Goal: Transaction & Acquisition: Purchase product/service

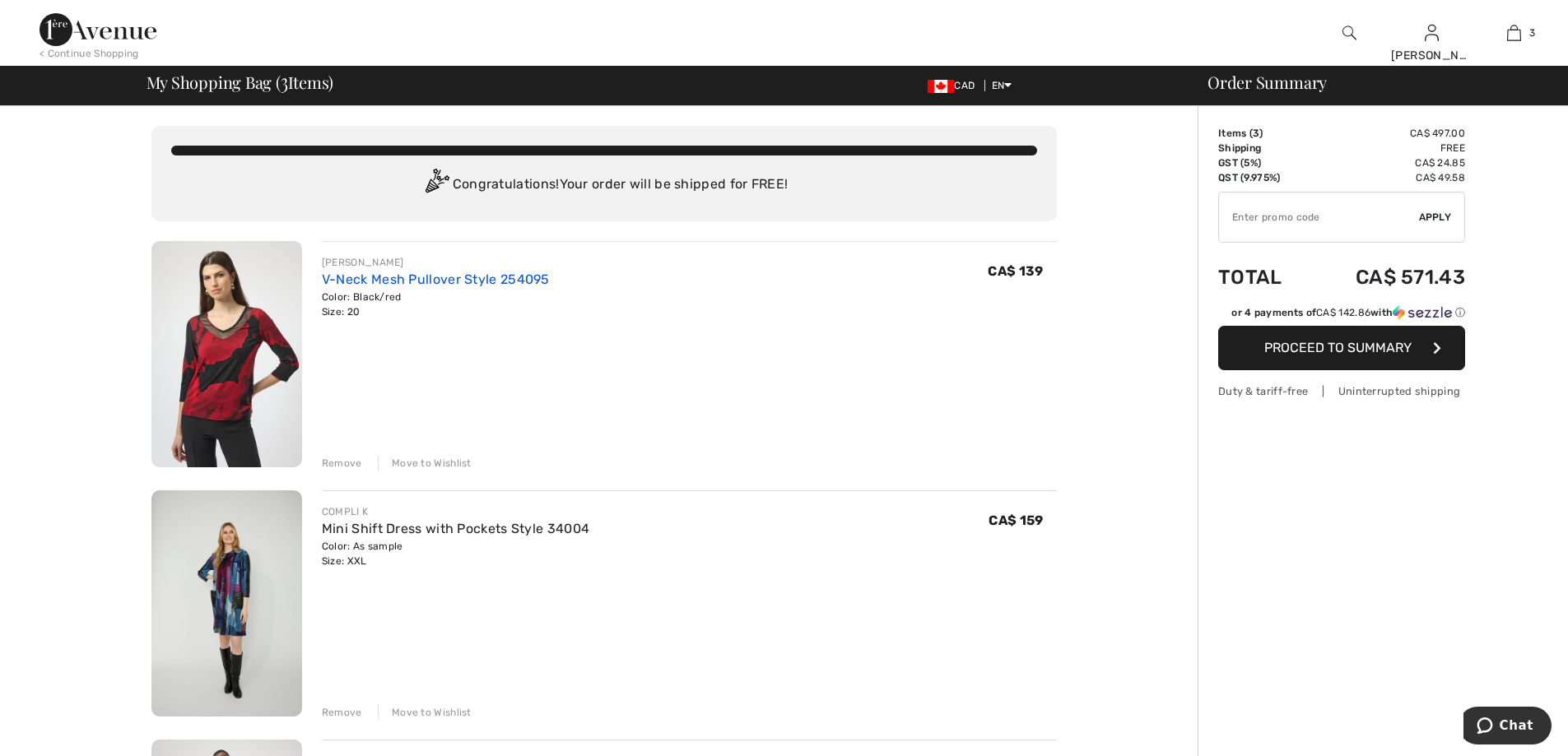
click at [380, 286] on link "V-Neck Mesh Pullover Style 254095" at bounding box center [436, 279] width 228 height 16
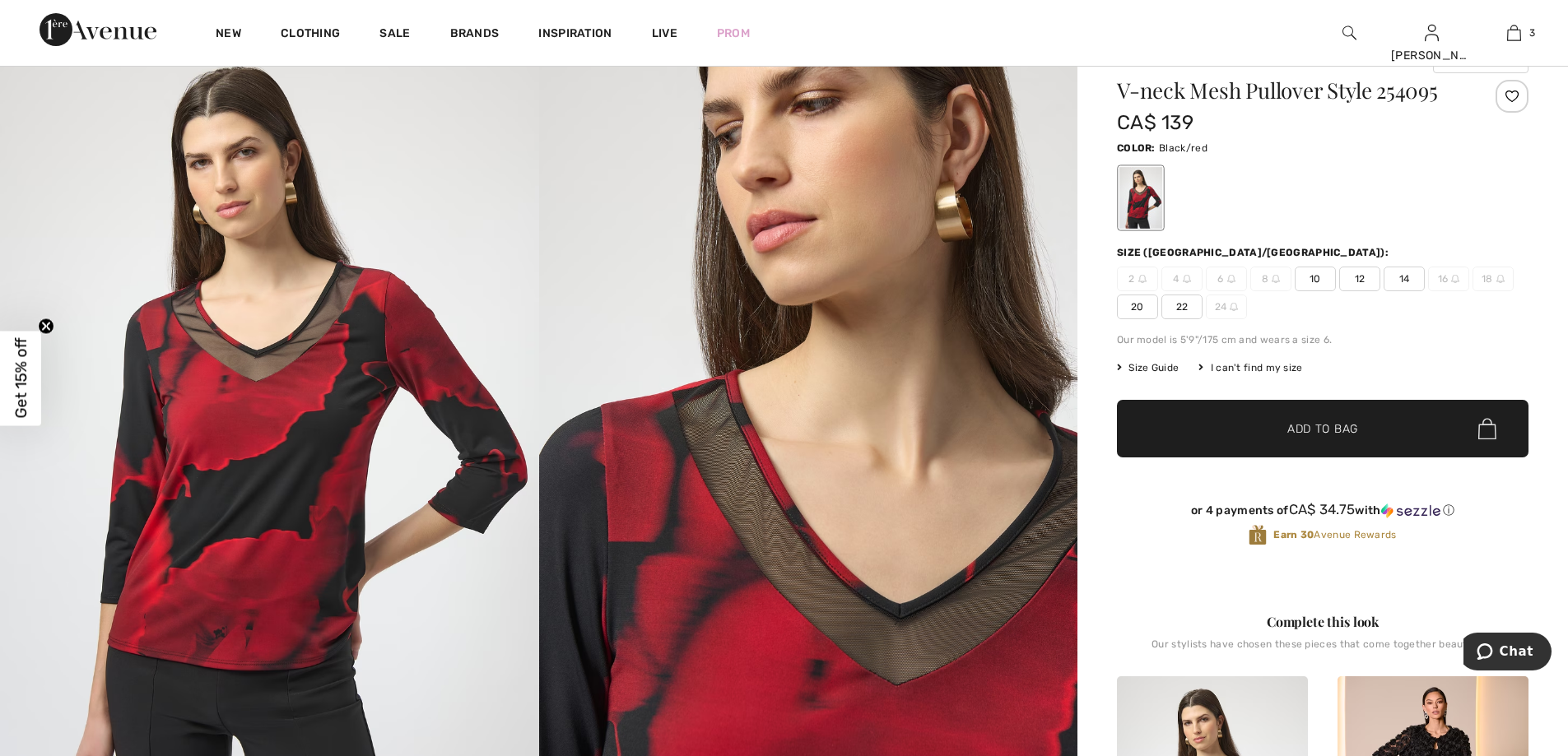
scroll to position [165, 0]
click at [1138, 315] on span "20" at bounding box center [1137, 307] width 41 height 24
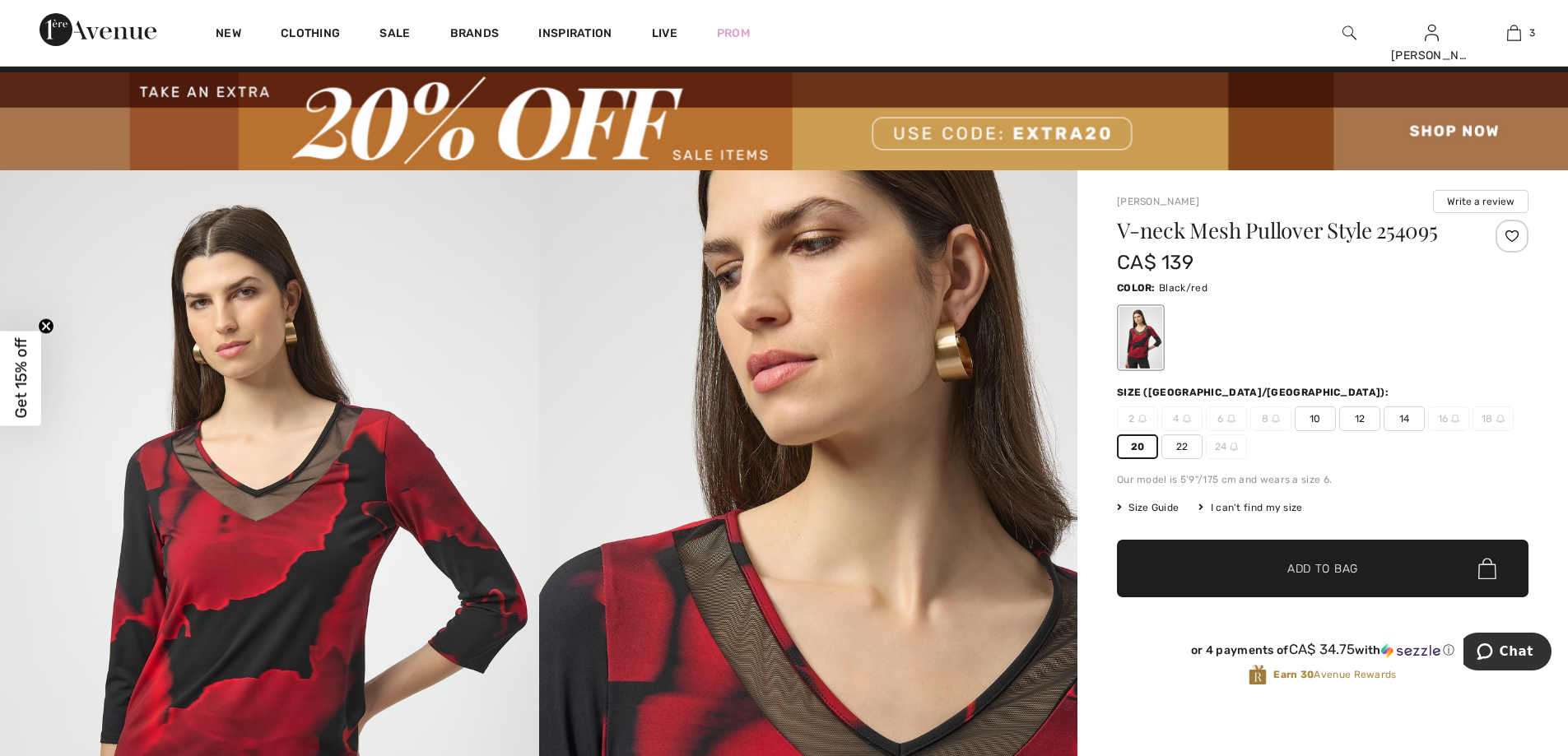
scroll to position [0, 0]
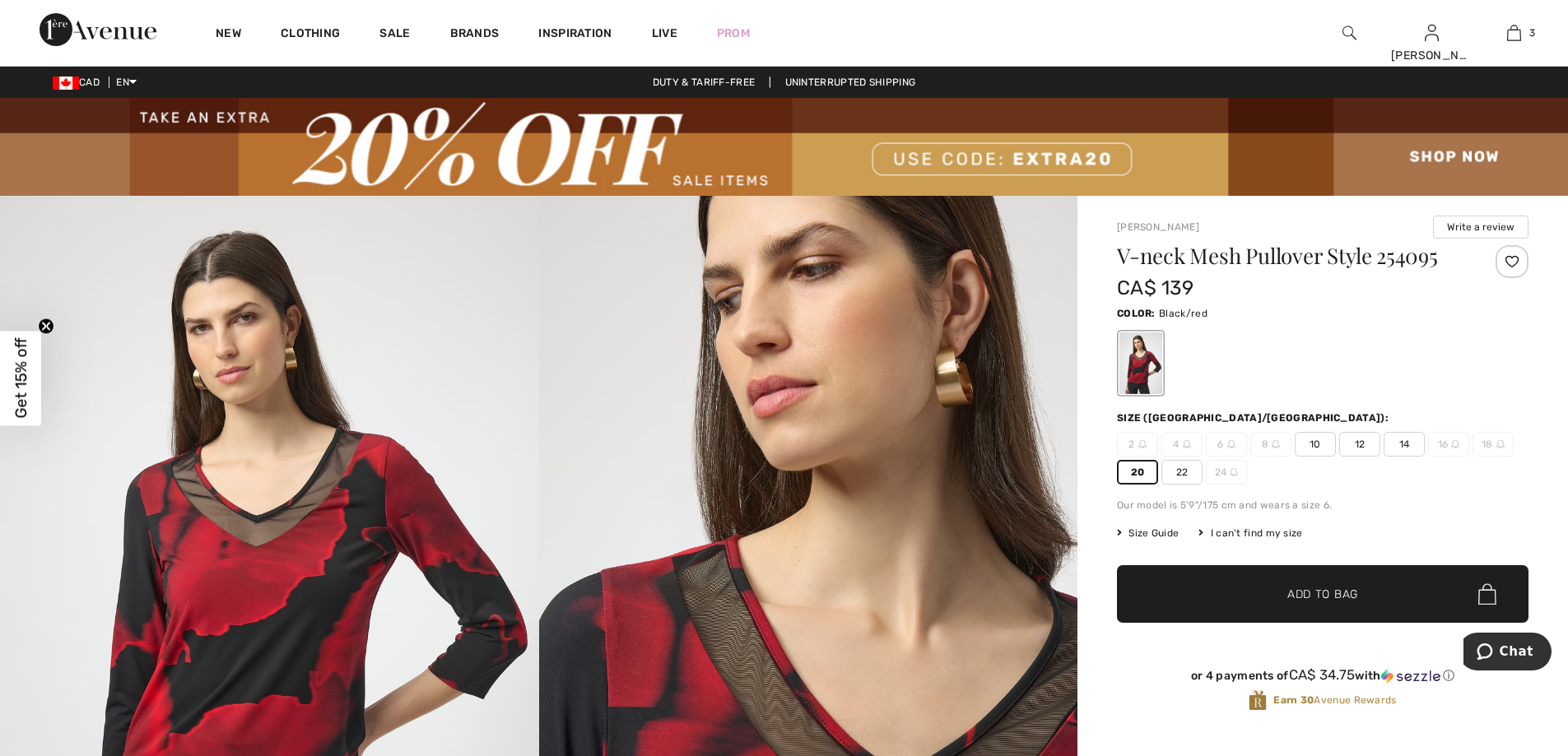
click at [725, 180] on img at bounding box center [784, 146] width 1568 height 98
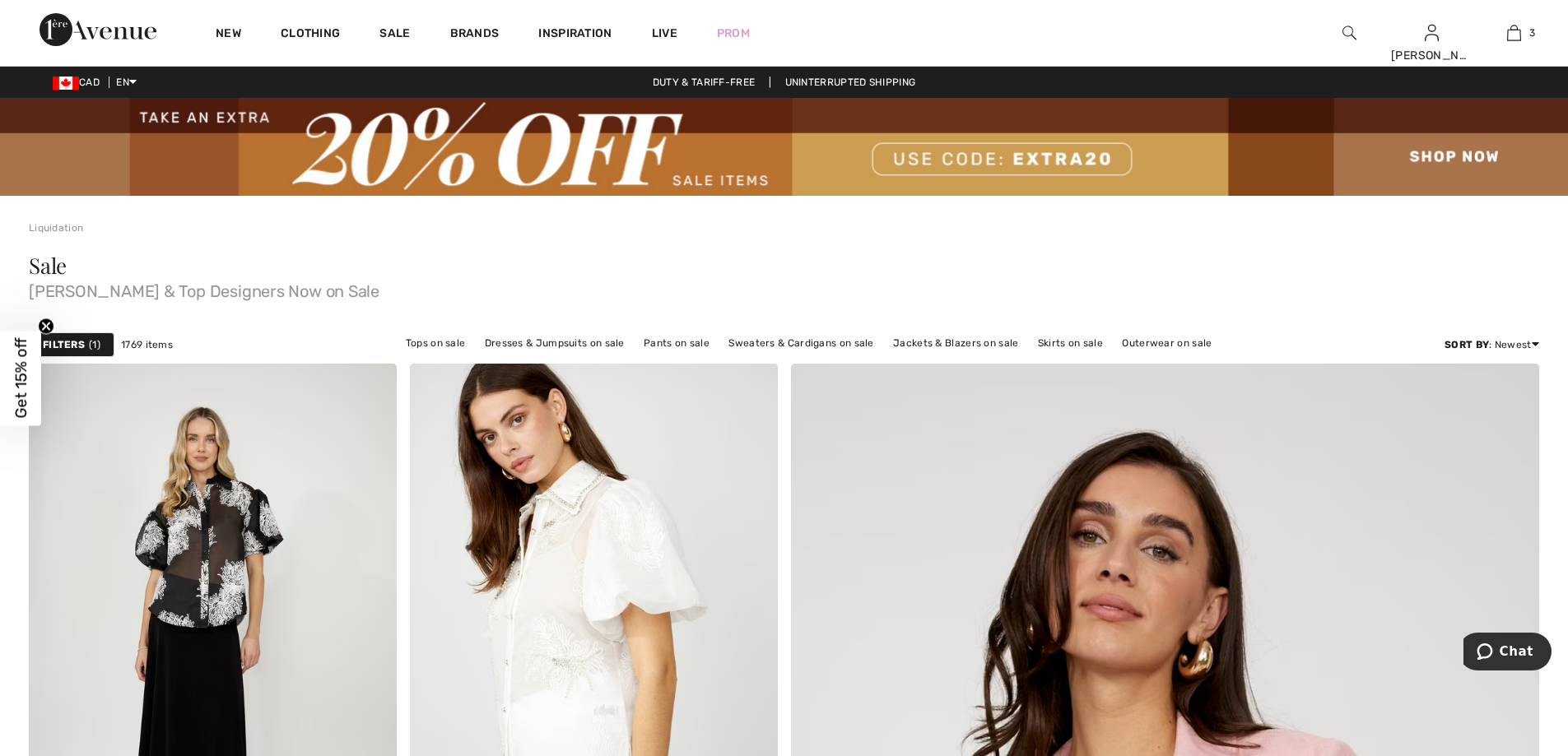
click at [57, 344] on strong "Filters" at bounding box center [64, 345] width 42 height 15
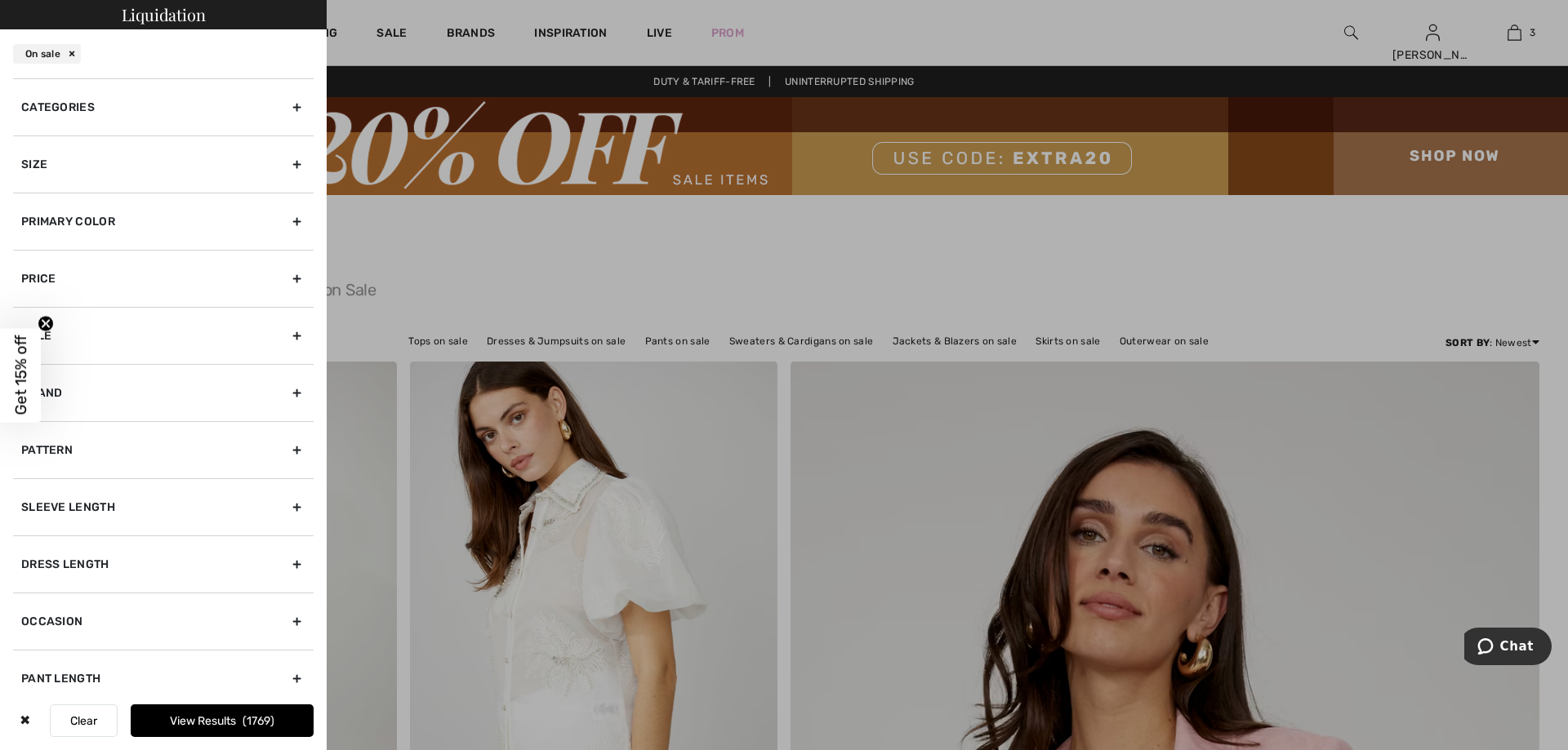
click at [281, 168] on div "Size" at bounding box center [164, 164] width 300 height 58
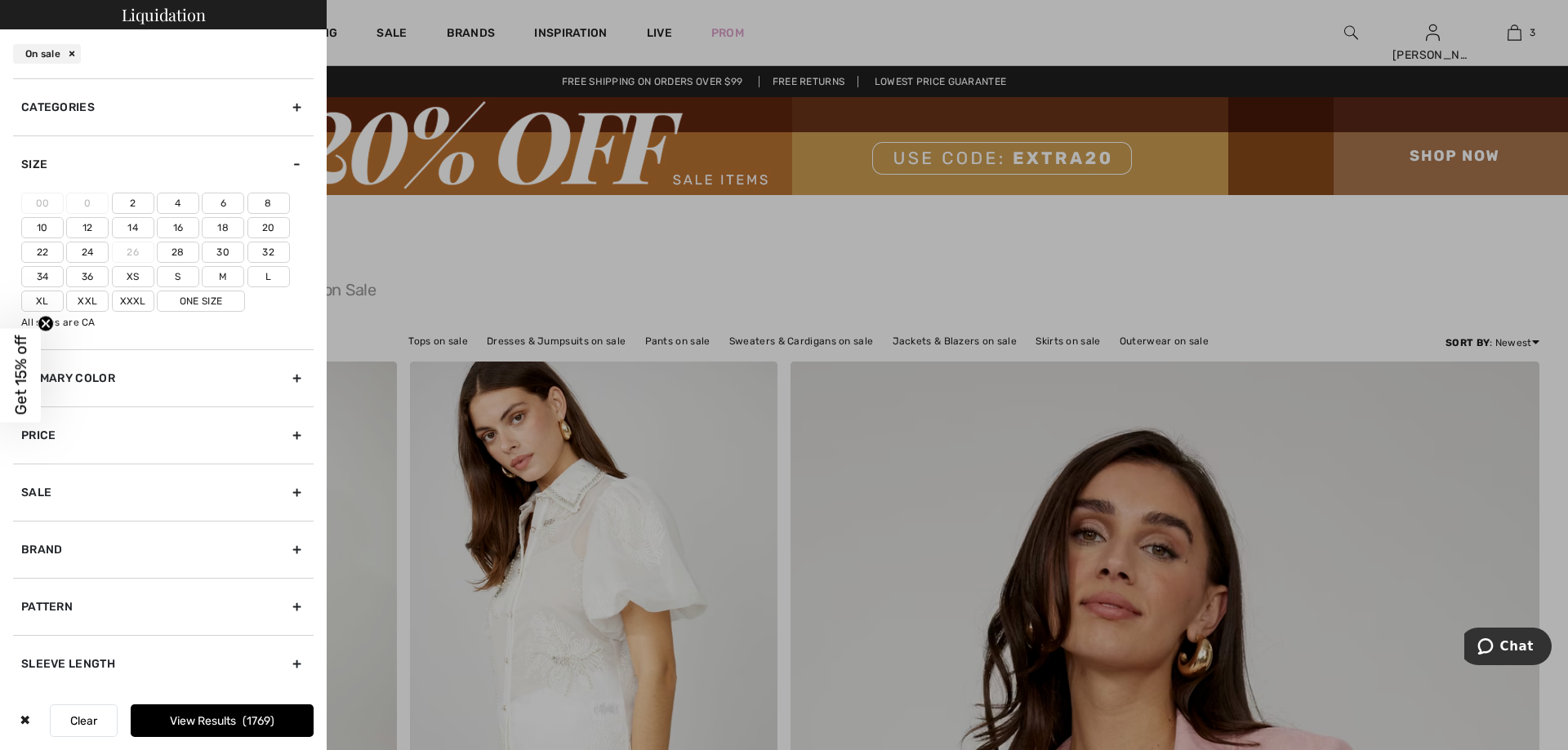
click at [275, 226] on label "20" at bounding box center [269, 227] width 43 height 21
click at [0, 0] on input"] "20" at bounding box center [0, 0] width 0 height 0
click at [94, 300] on label "Xxl" at bounding box center [87, 300] width 43 height 21
click at [0, 0] on input"] "Xxl" at bounding box center [0, 0] width 0 height 0
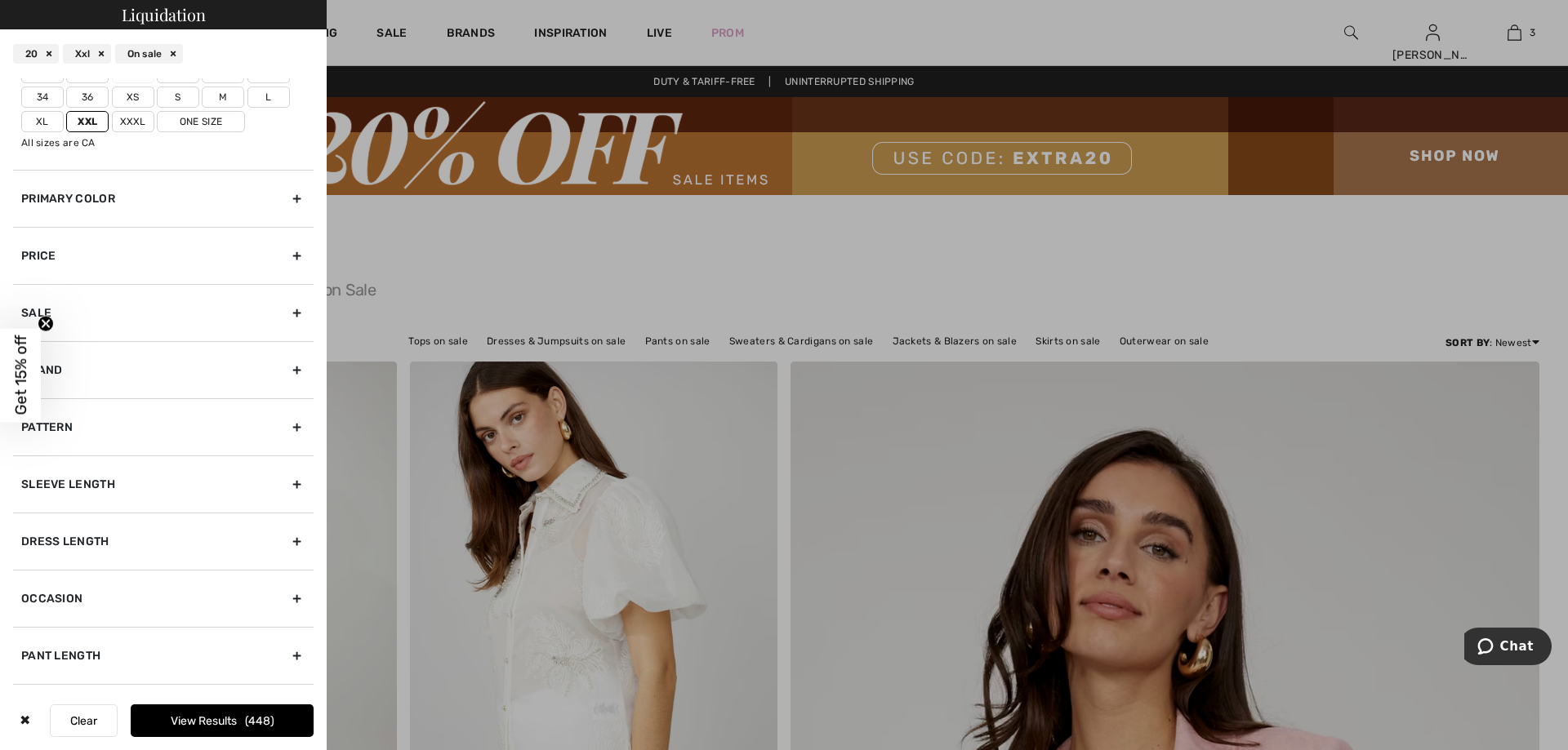
scroll to position [286, 0]
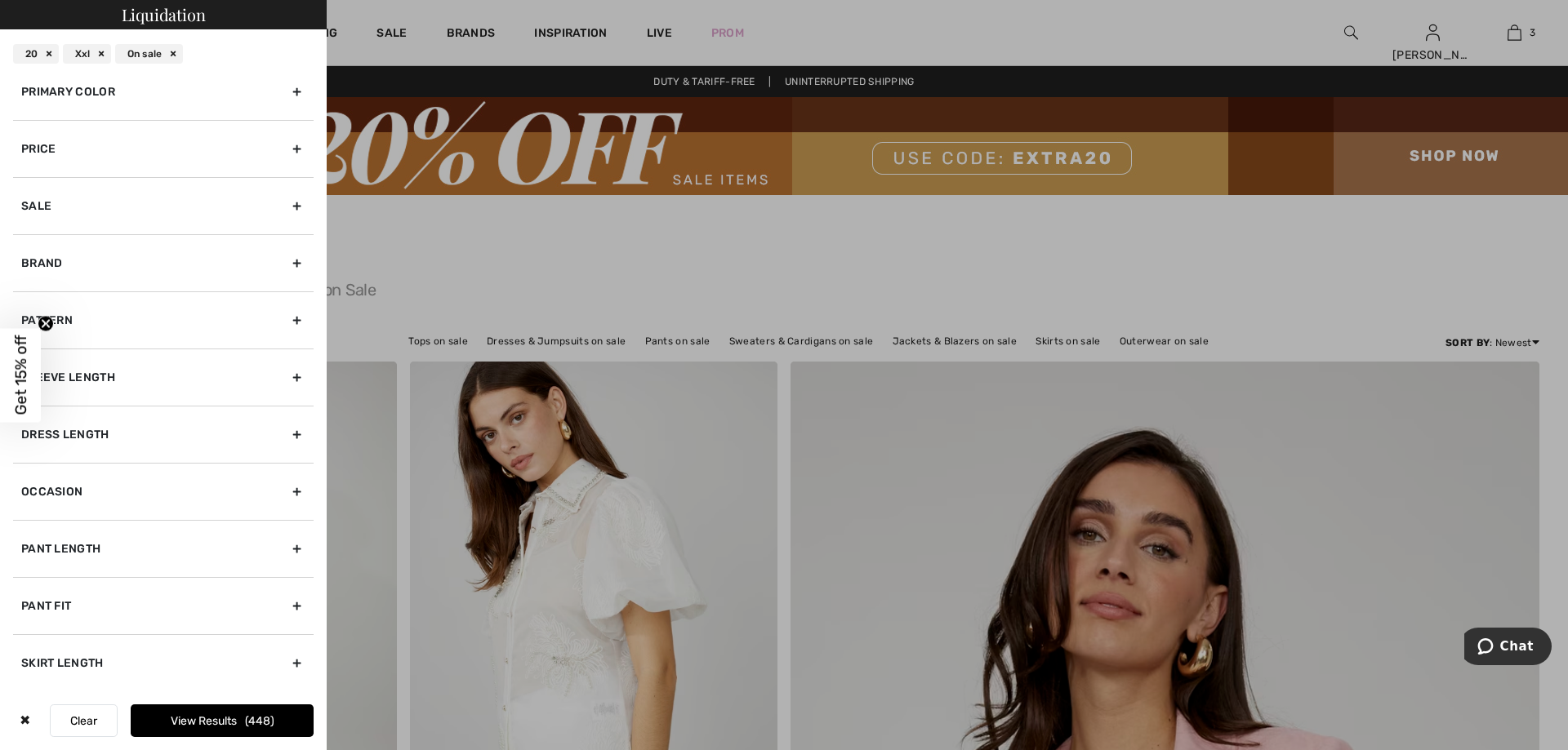
click at [184, 722] on button "View Results 448" at bounding box center [222, 721] width 183 height 33
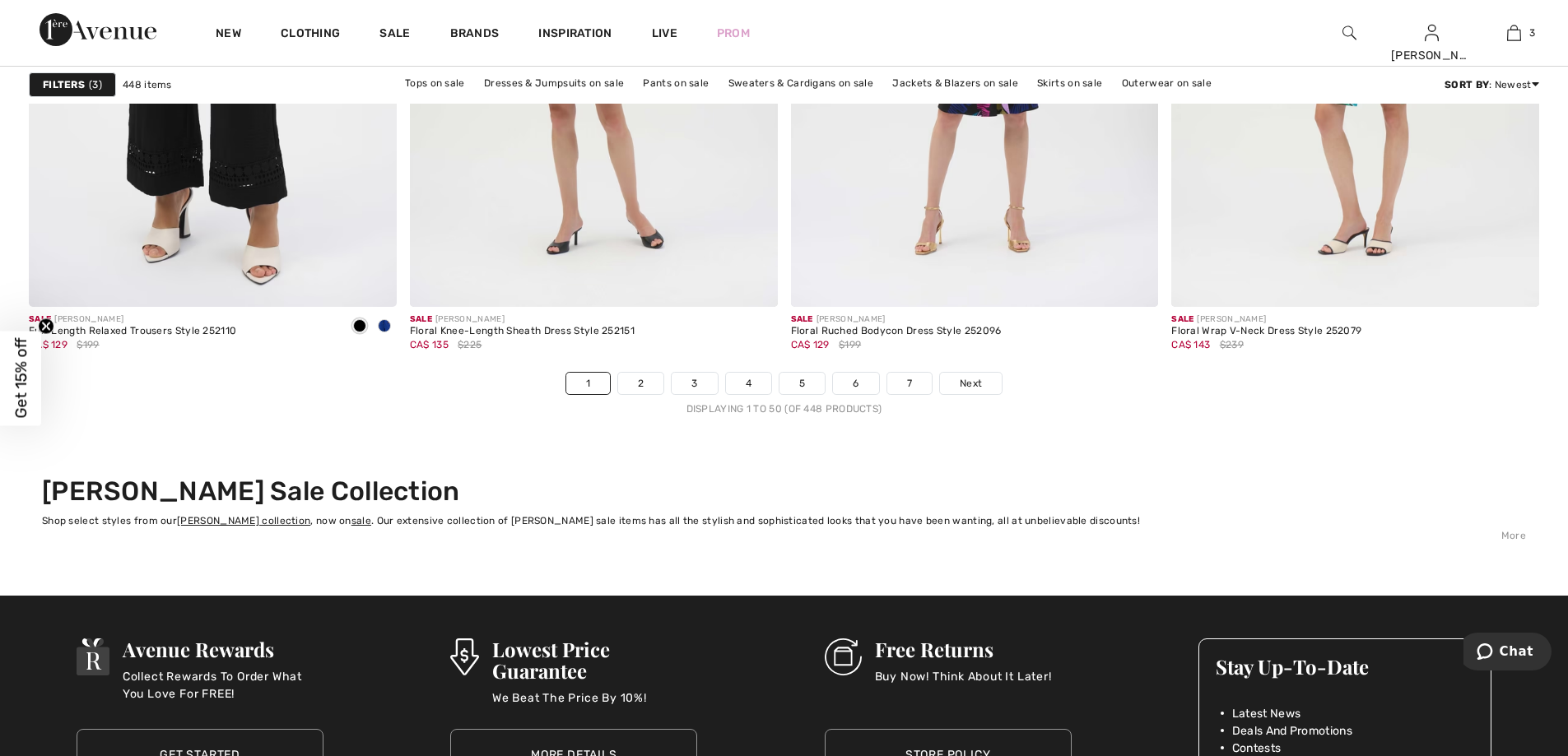
scroll to position [9545, 0]
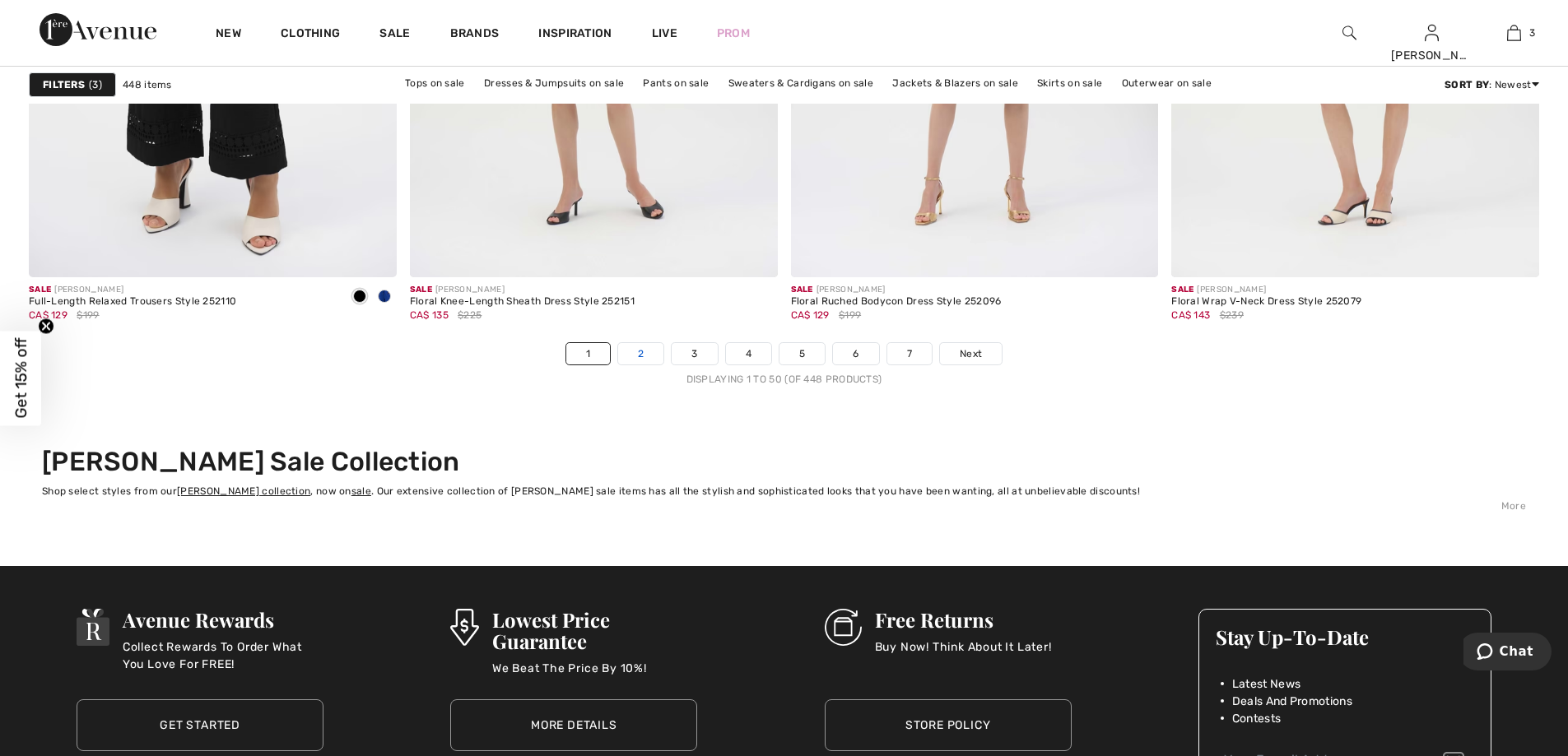
click at [640, 354] on link "2" at bounding box center [641, 353] width 45 height 21
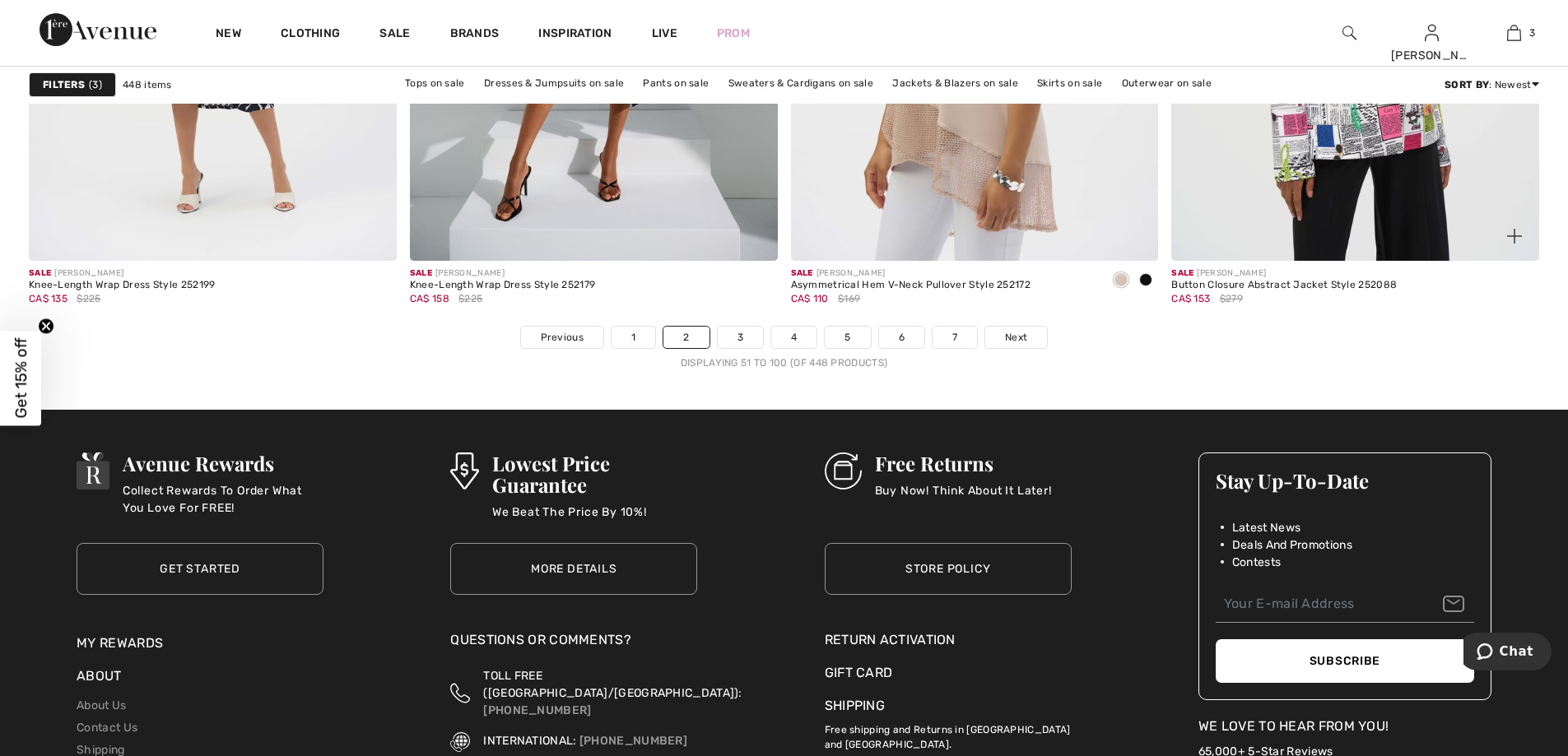
scroll to position [9628, 0]
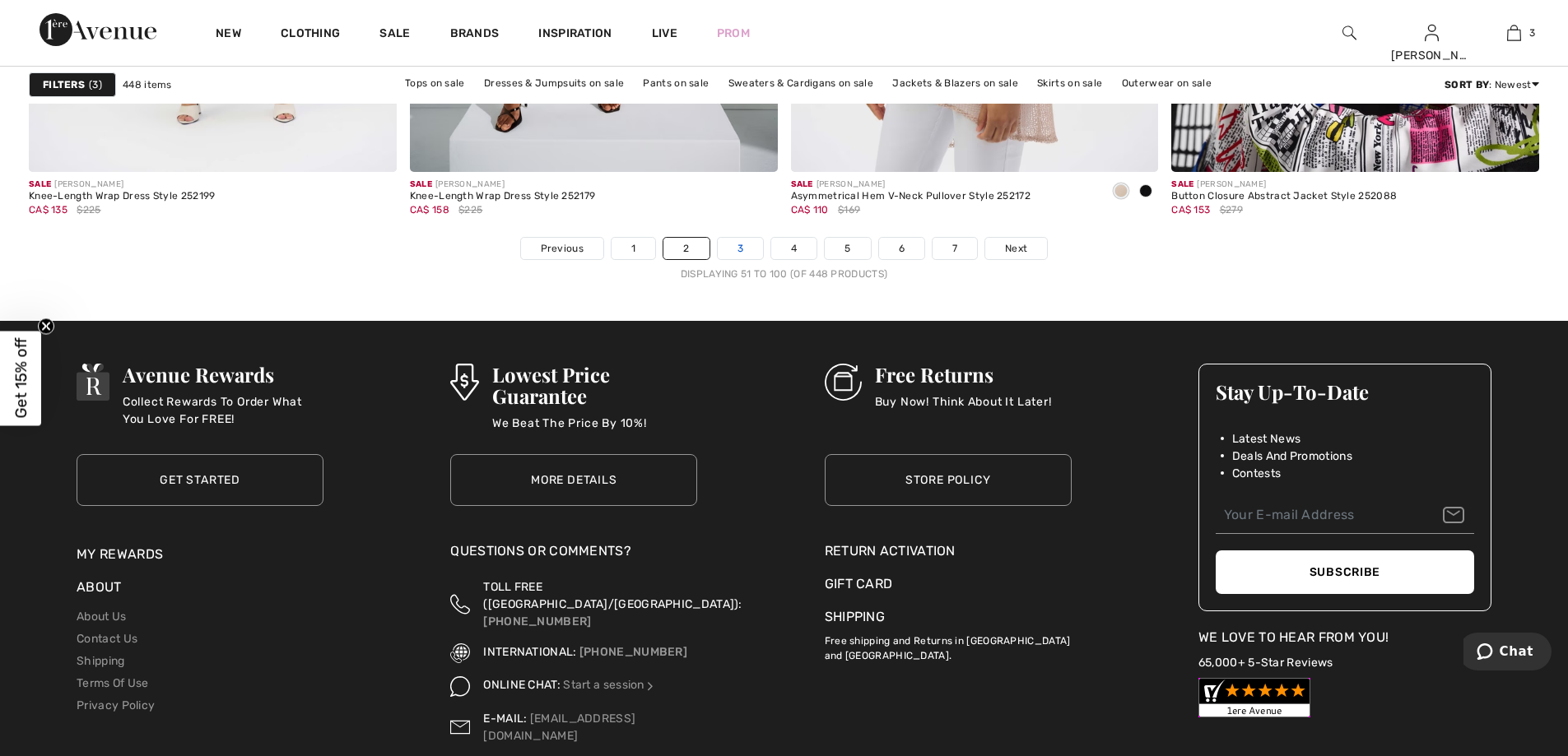
click at [736, 252] on link "3" at bounding box center [740, 248] width 45 height 21
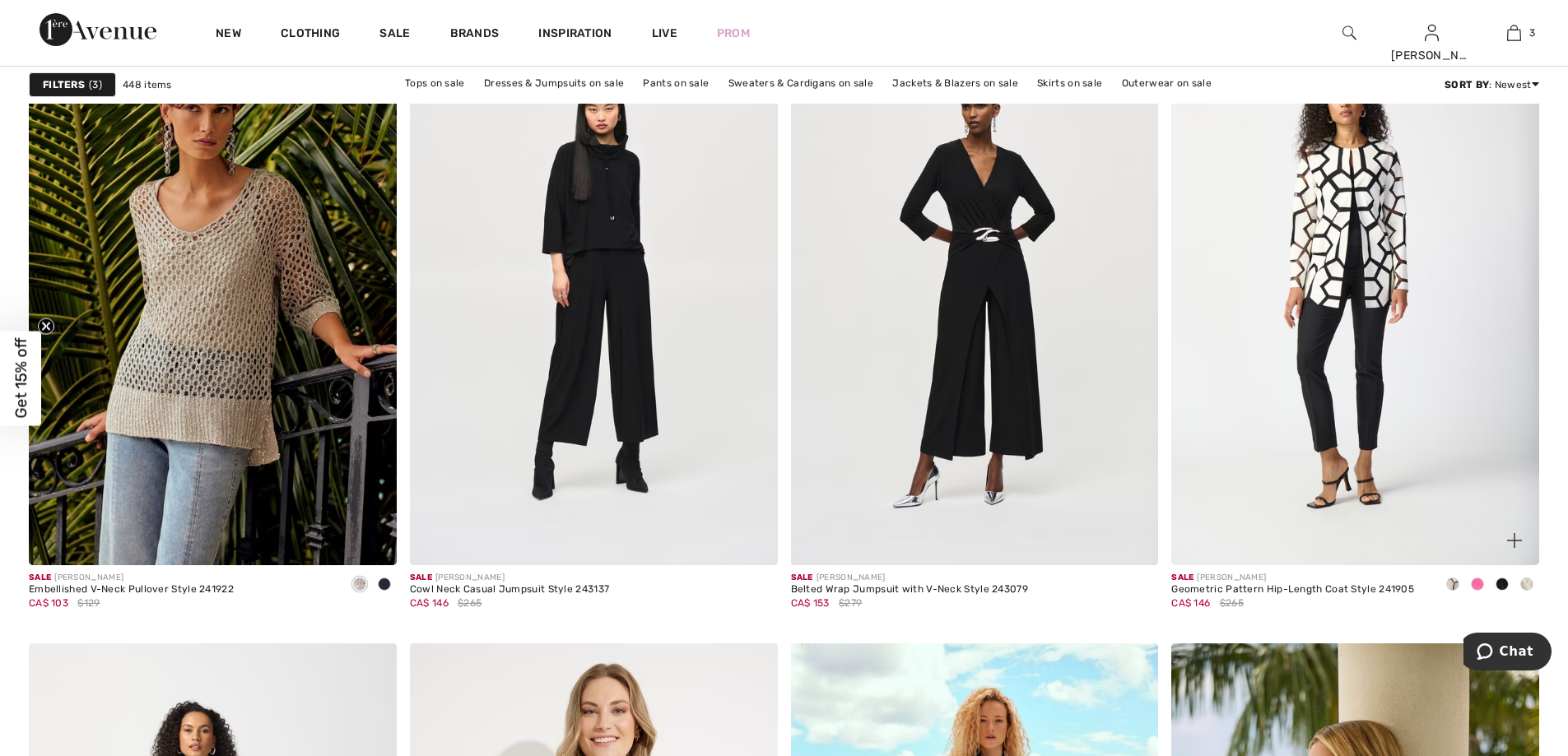
scroll to position [3127, 0]
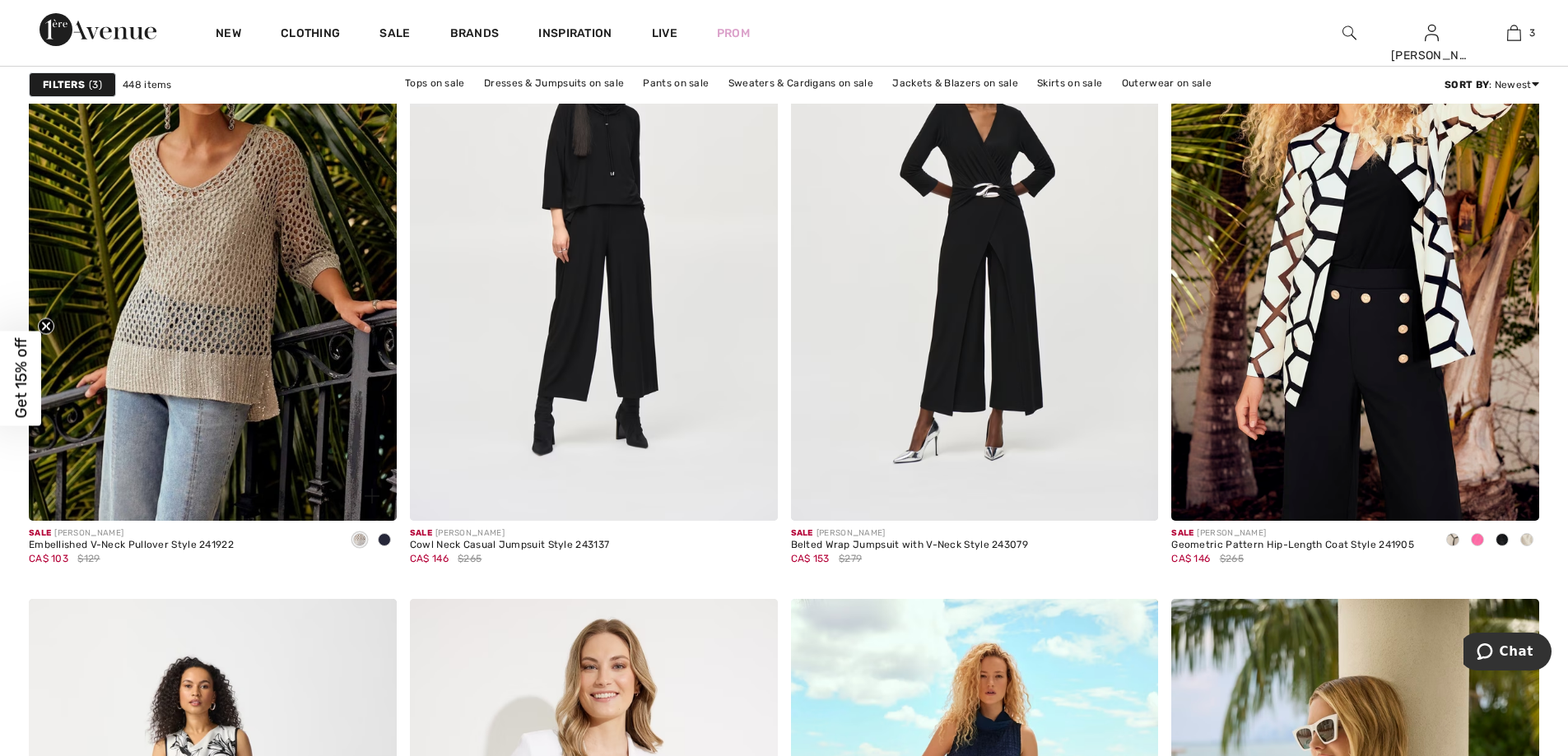
click at [380, 535] on span at bounding box center [384, 540] width 13 height 13
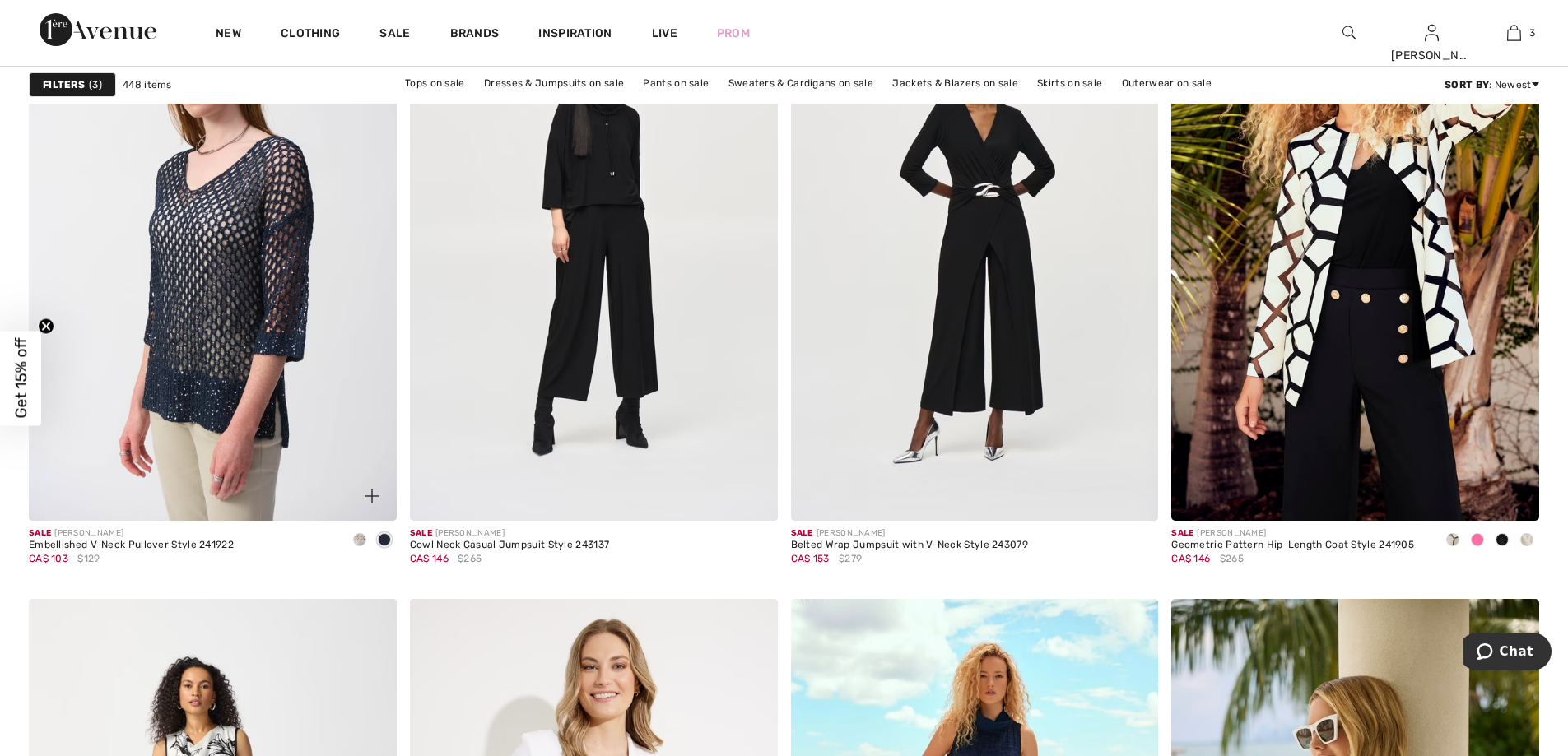
click at [367, 541] on div at bounding box center [359, 541] width 24 height 27
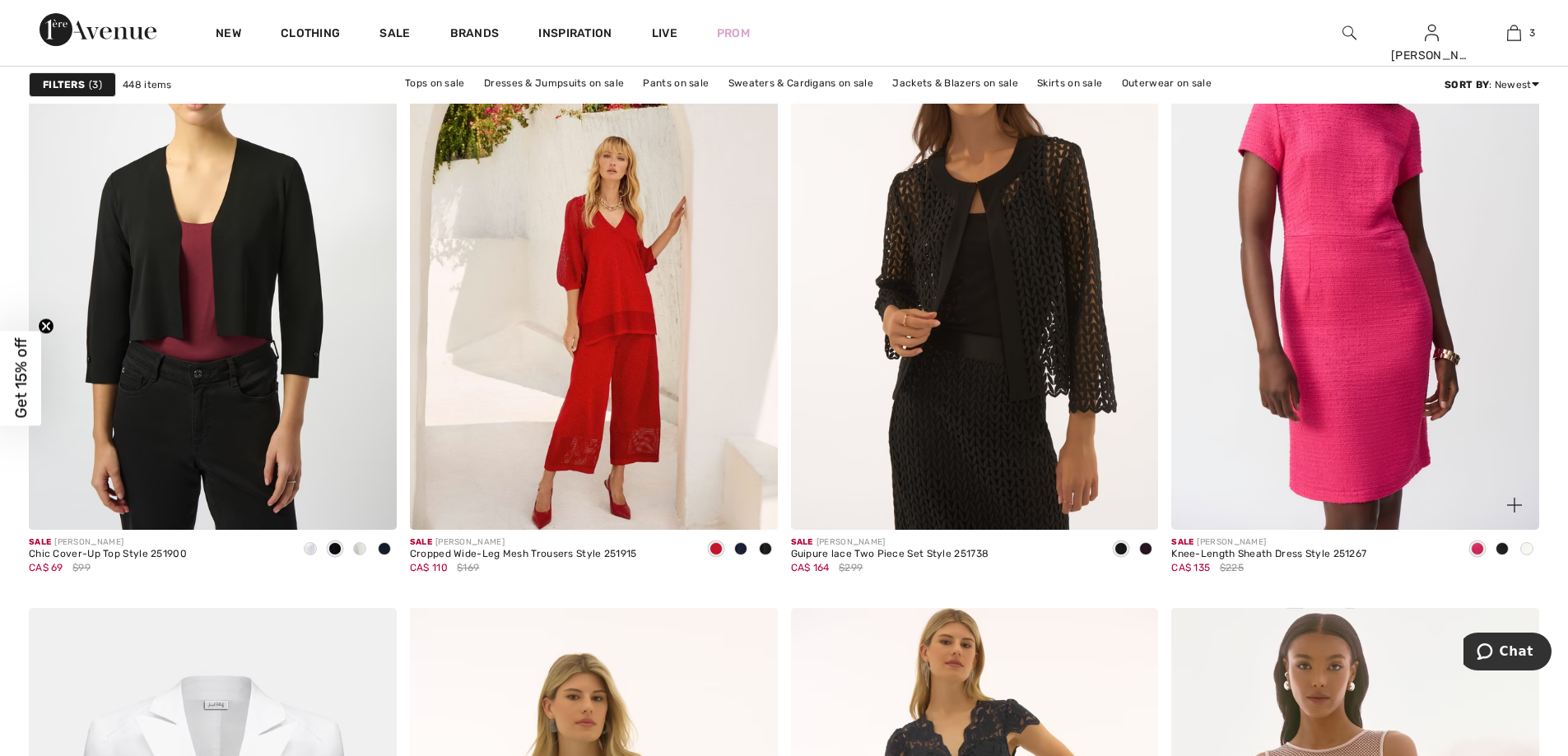
scroll to position [6419, 0]
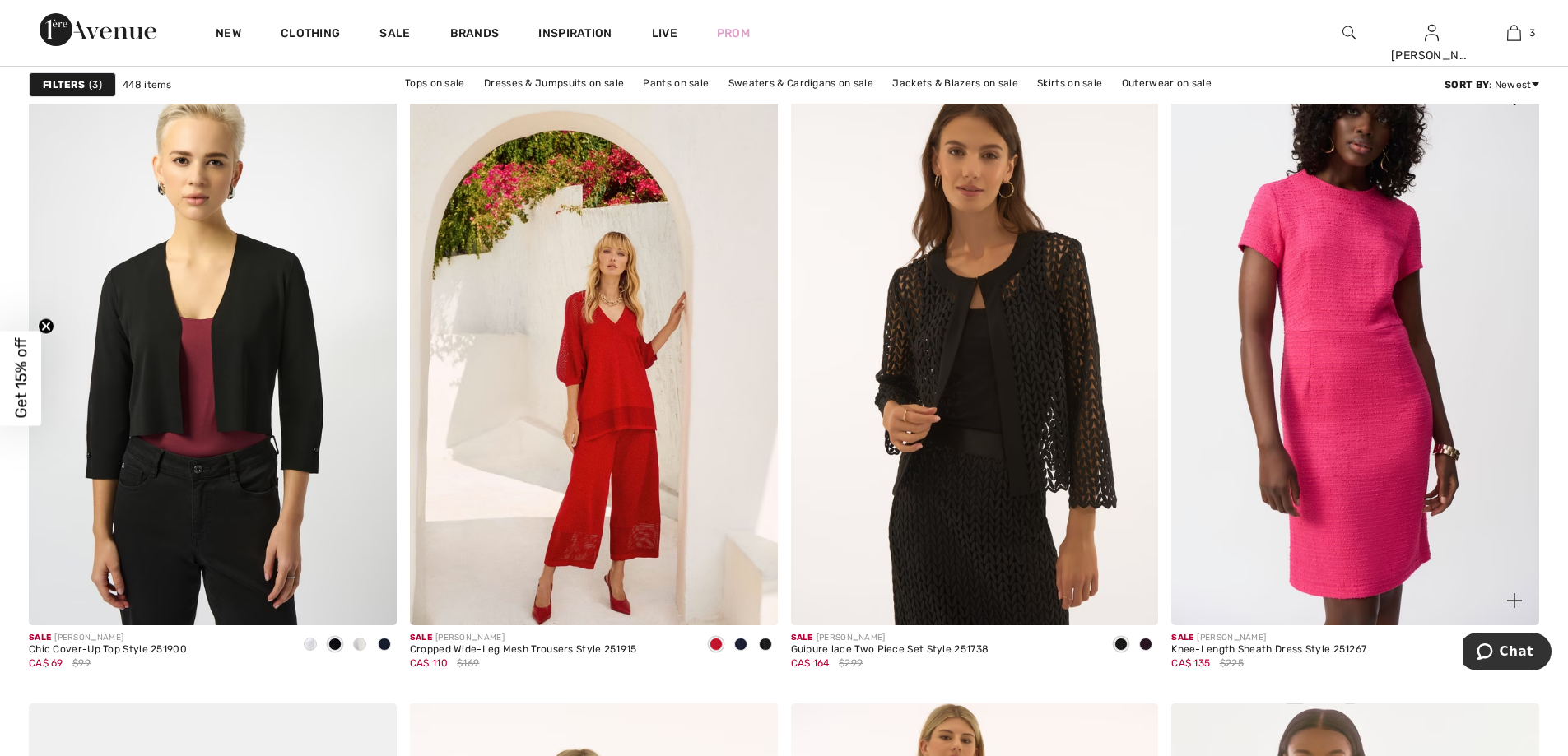
click at [1361, 447] on img at bounding box center [1355, 350] width 368 height 552
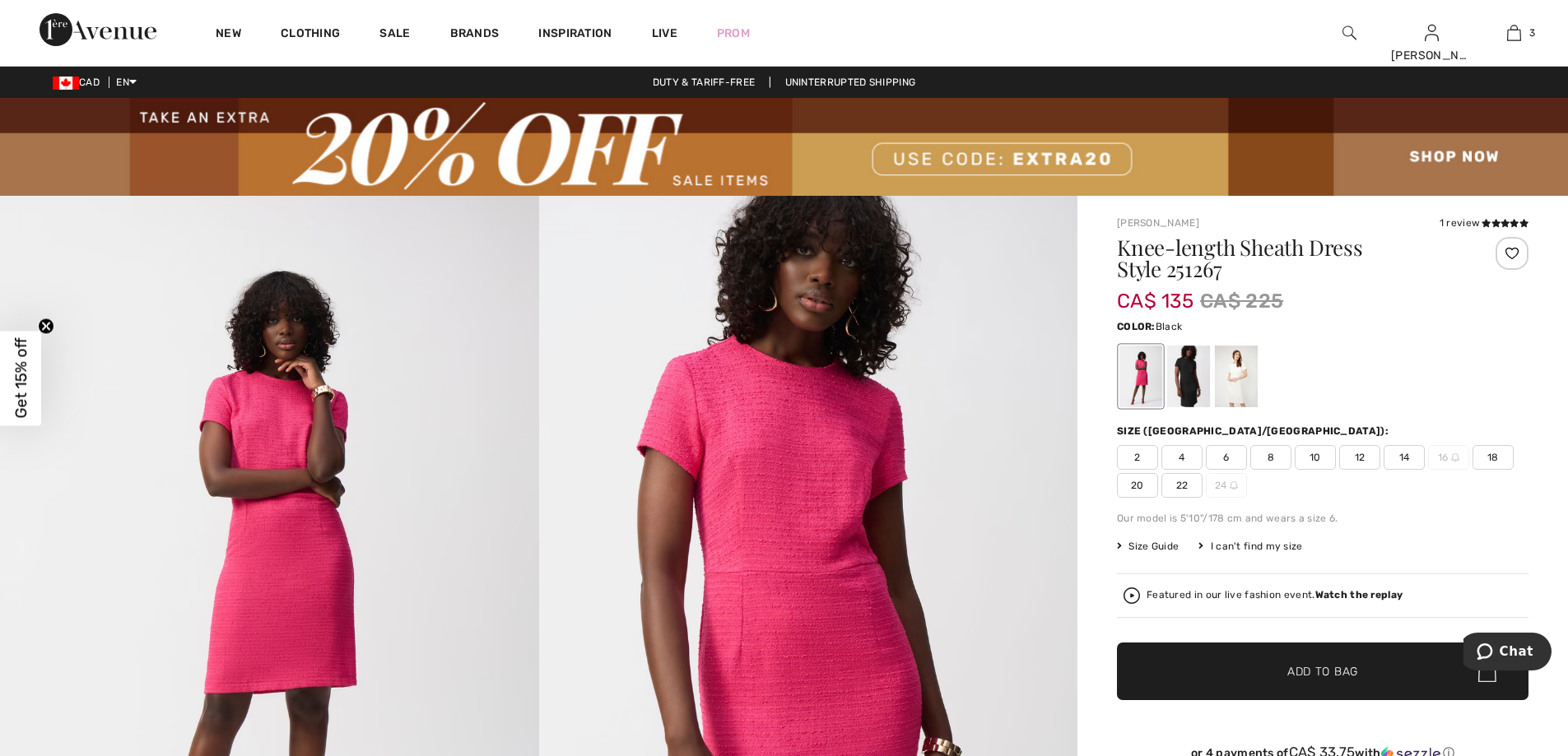
click at [1187, 399] on div at bounding box center [1189, 376] width 43 height 61
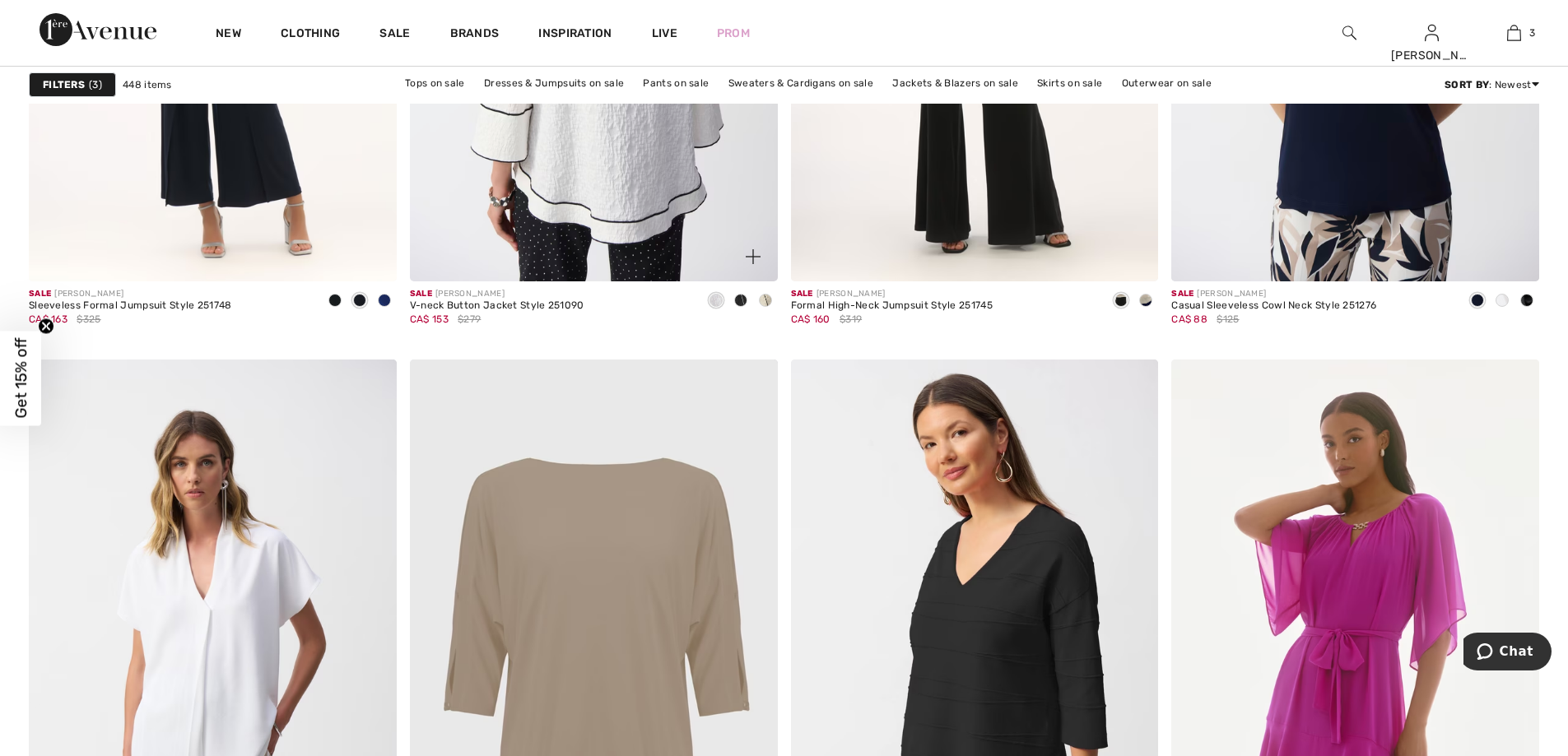
scroll to position [8558, 0]
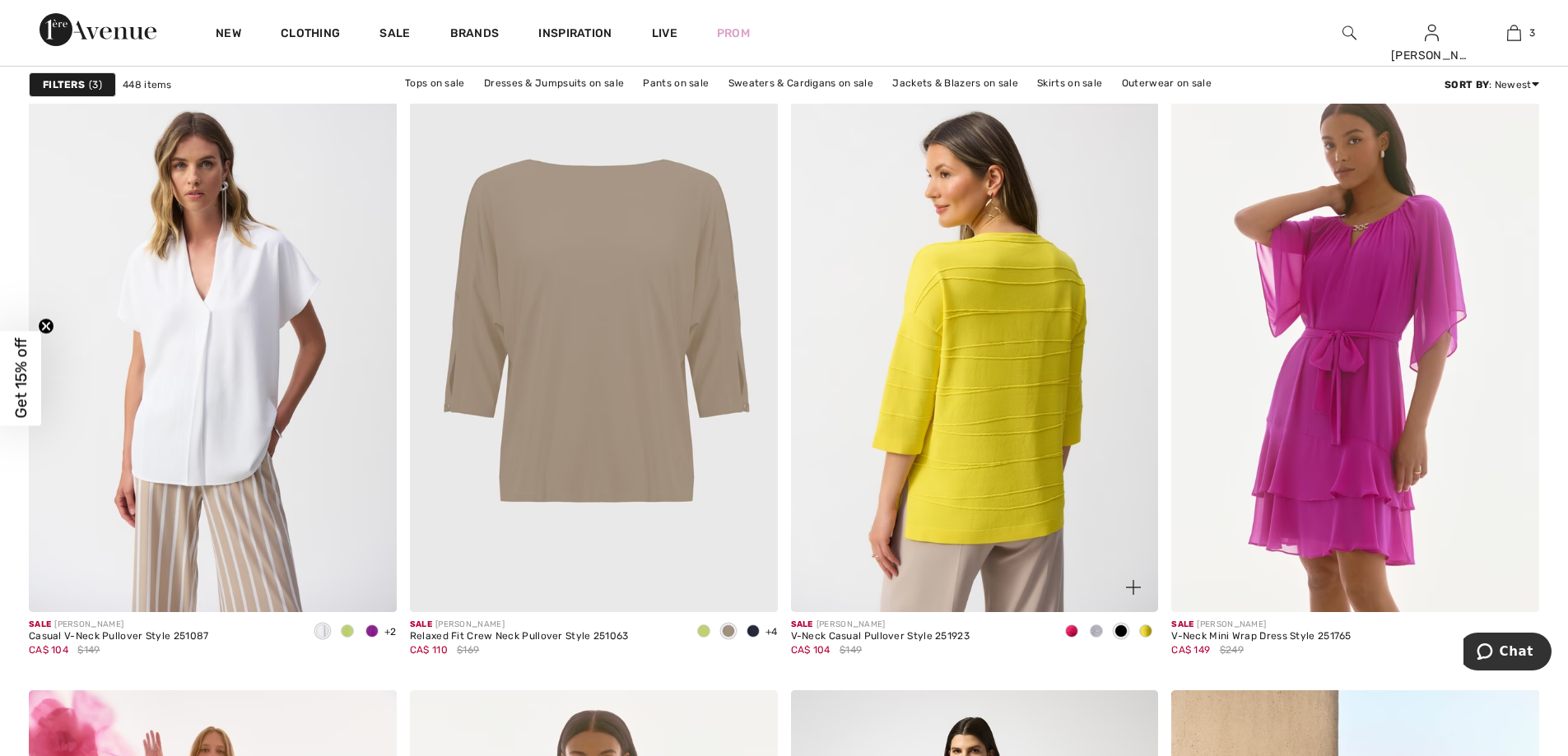
click at [993, 432] on img at bounding box center [974, 336] width 368 height 552
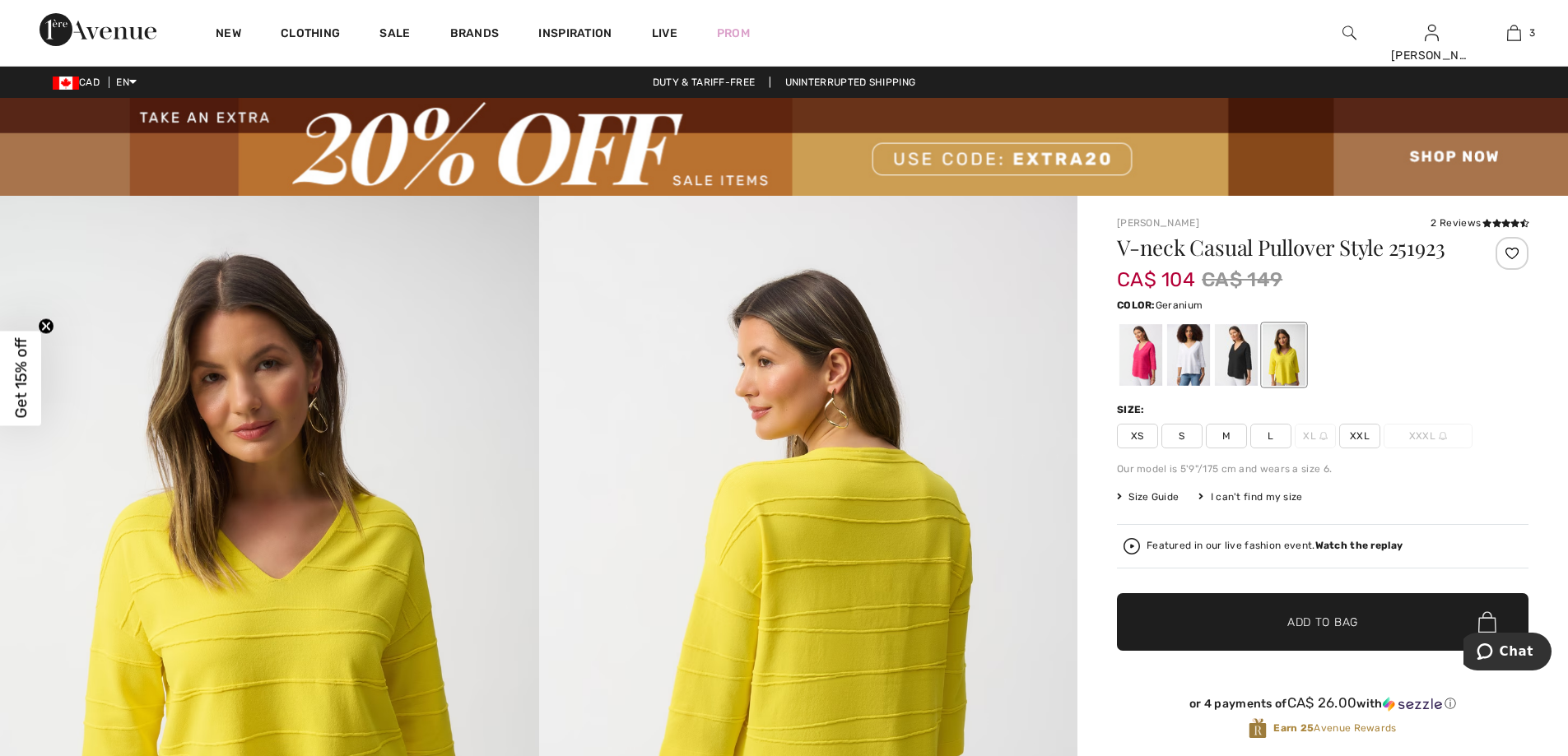
click at [1135, 375] on div at bounding box center [1141, 355] width 43 height 61
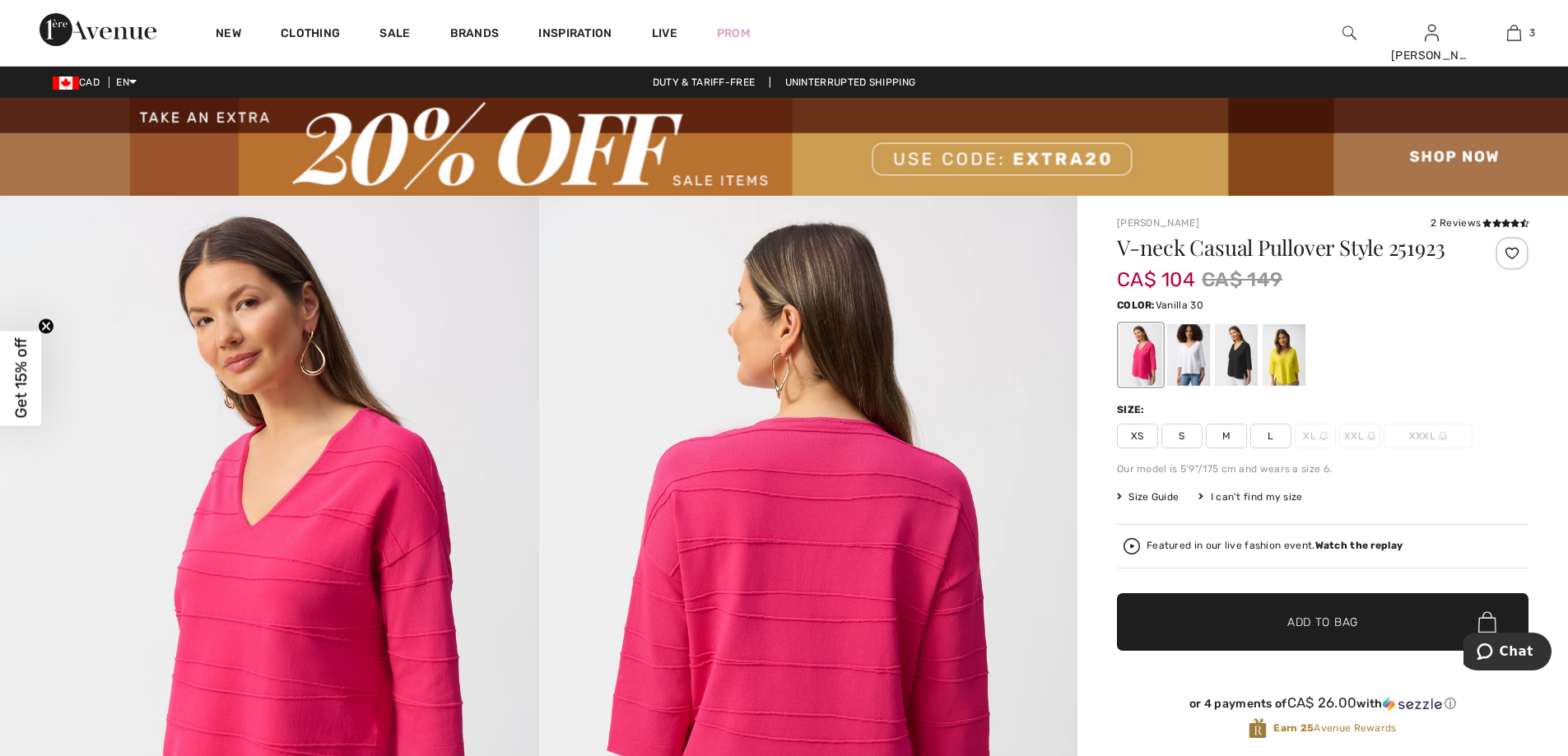
click at [1183, 372] on div at bounding box center [1189, 355] width 43 height 61
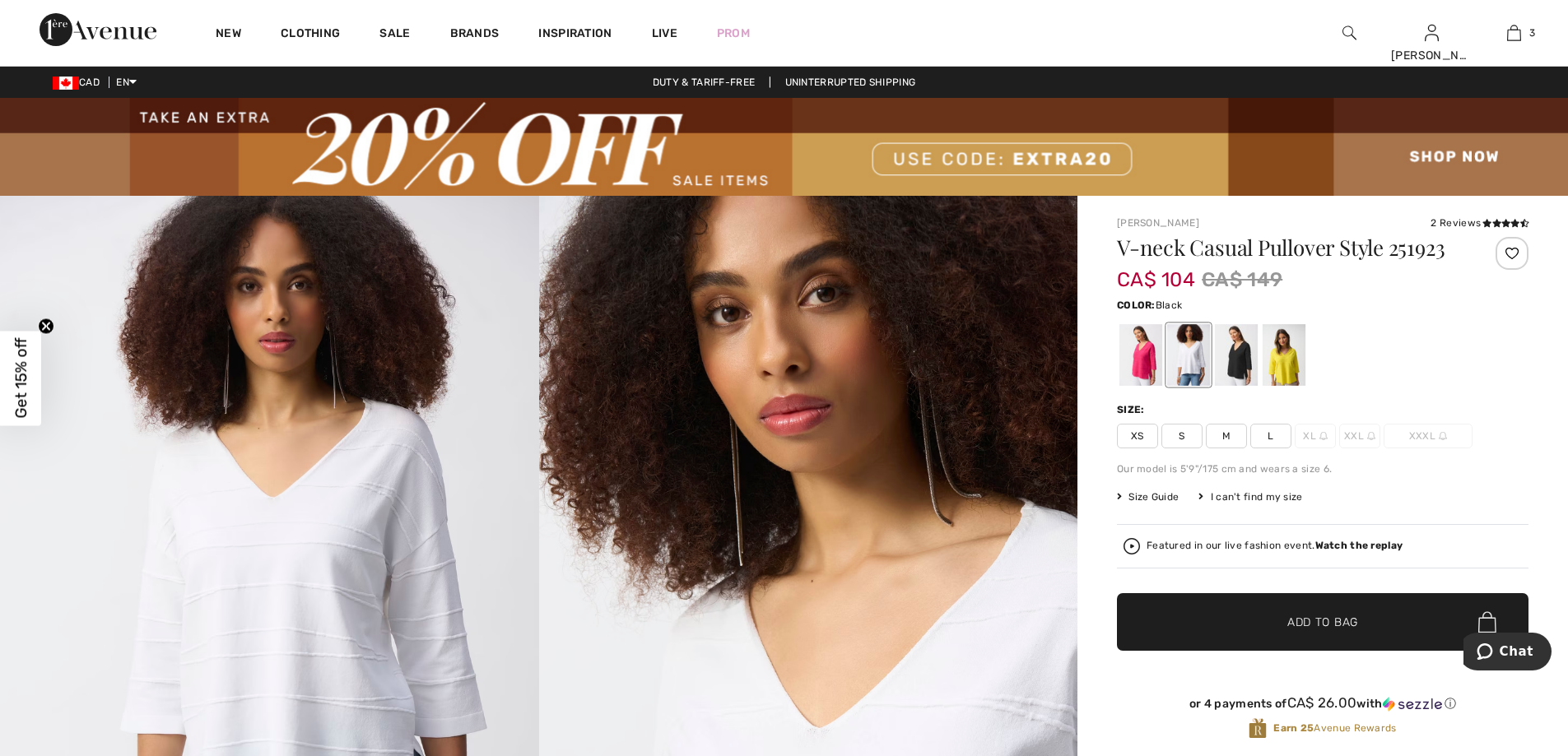
click at [1229, 372] on div at bounding box center [1236, 355] width 43 height 61
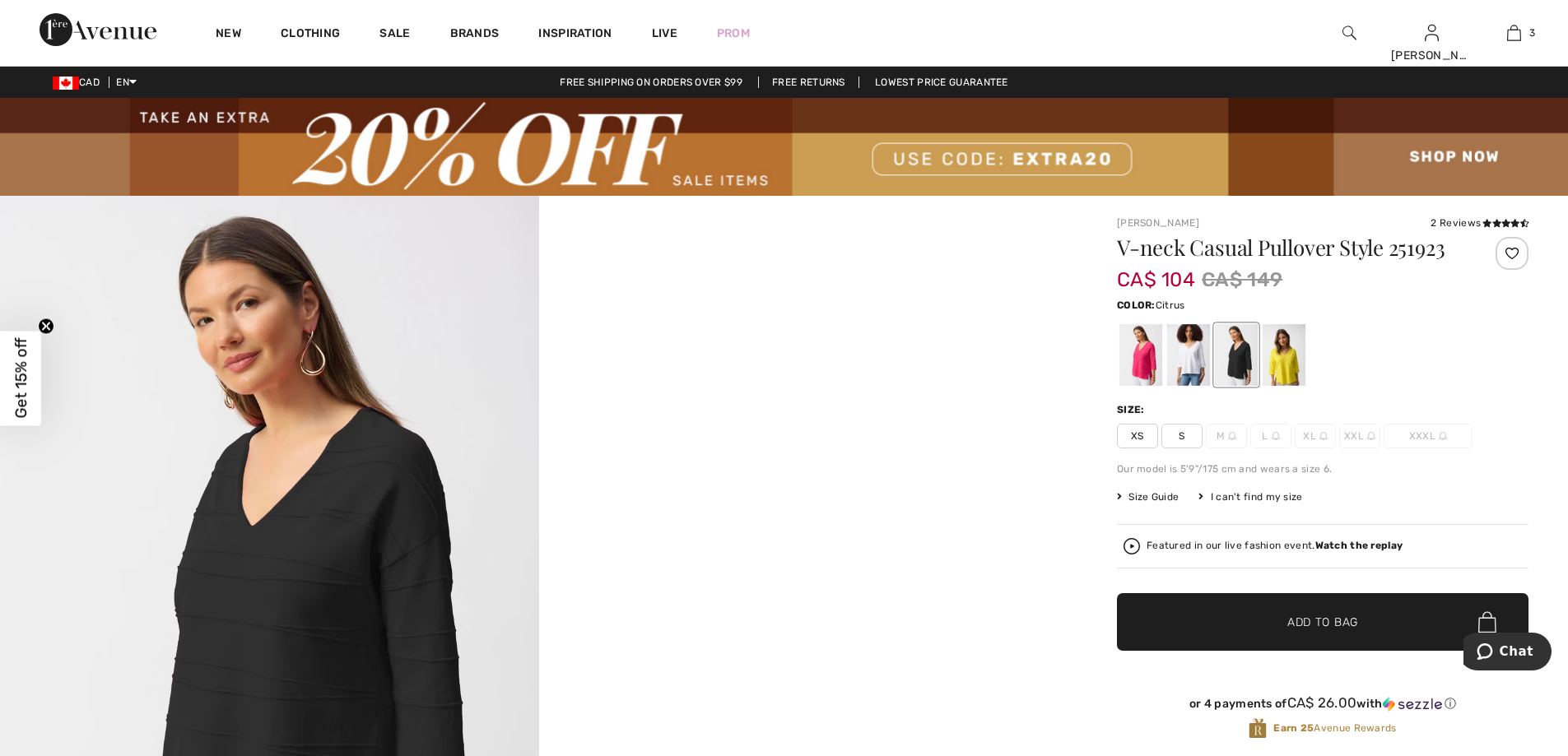
click at [1292, 365] on div at bounding box center [1284, 355] width 43 height 61
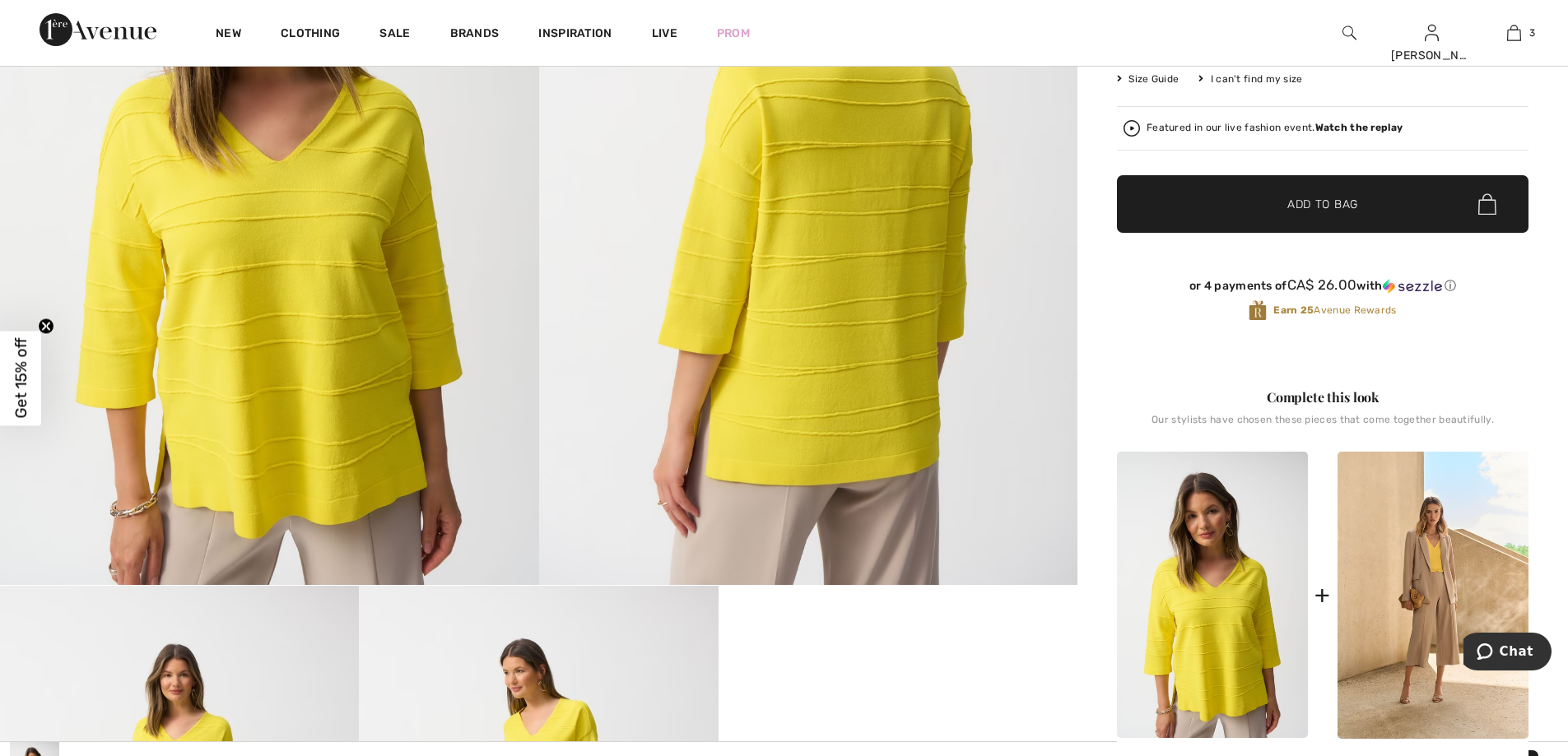
scroll to position [411, 0]
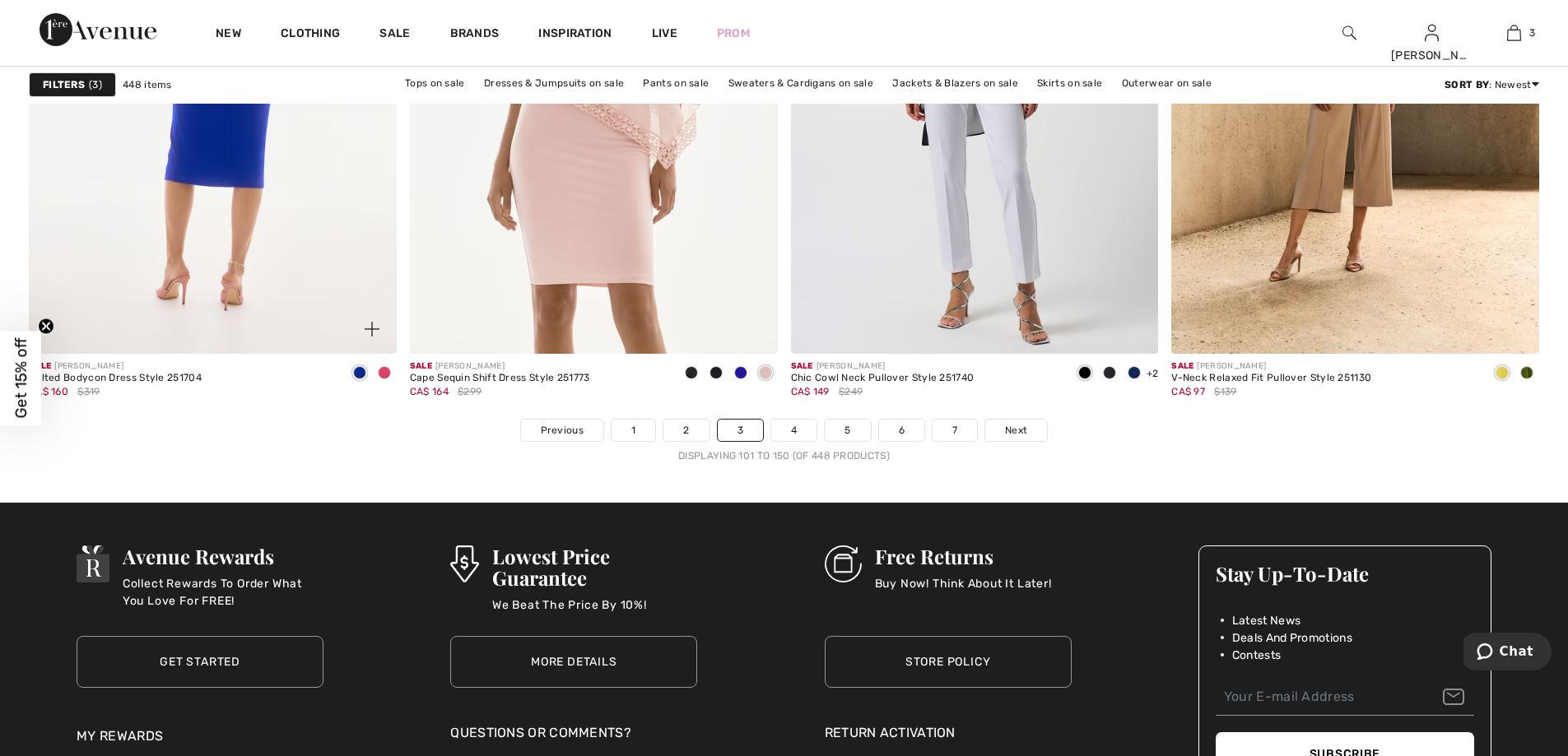
scroll to position [9464, 0]
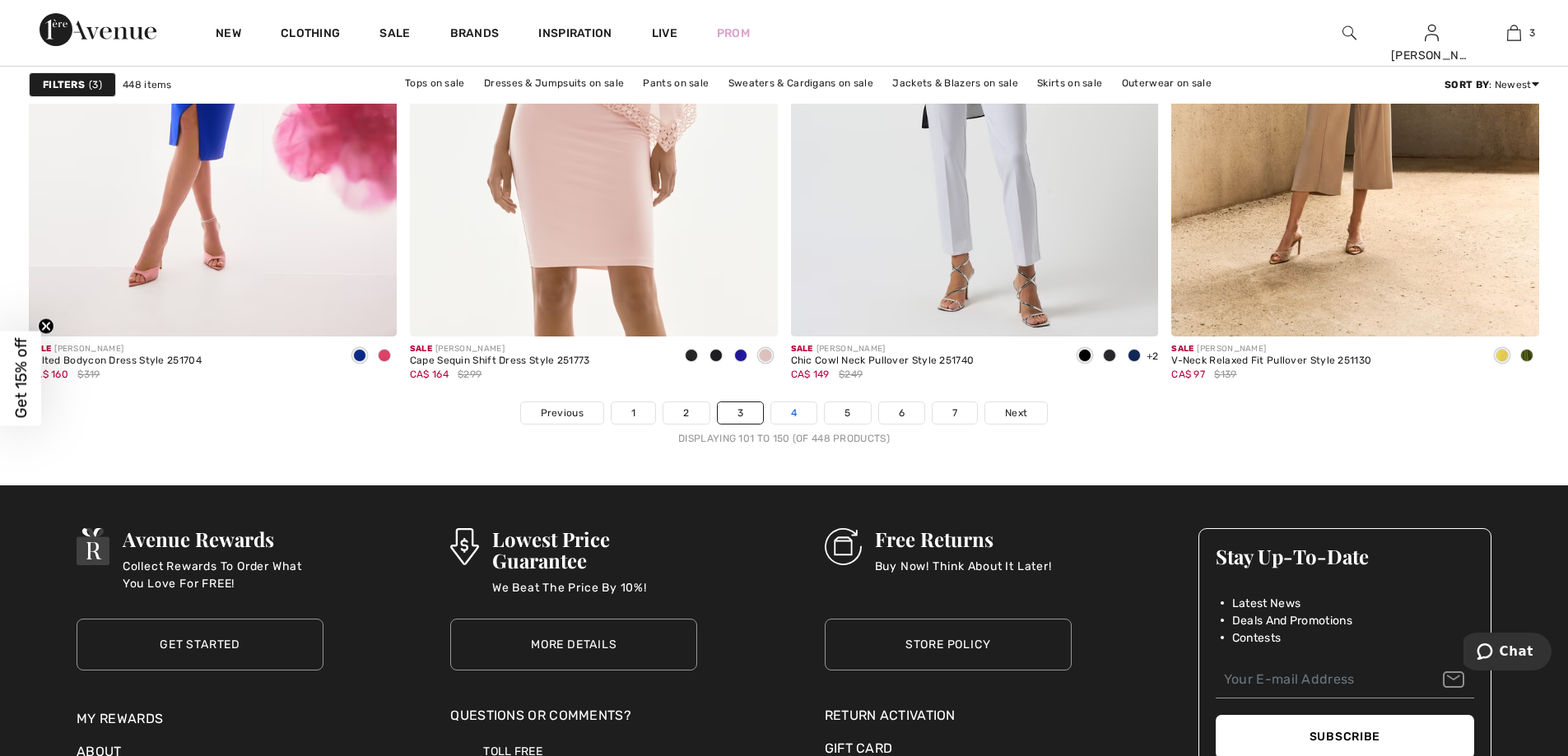
click at [793, 420] on link "4" at bounding box center [794, 413] width 45 height 21
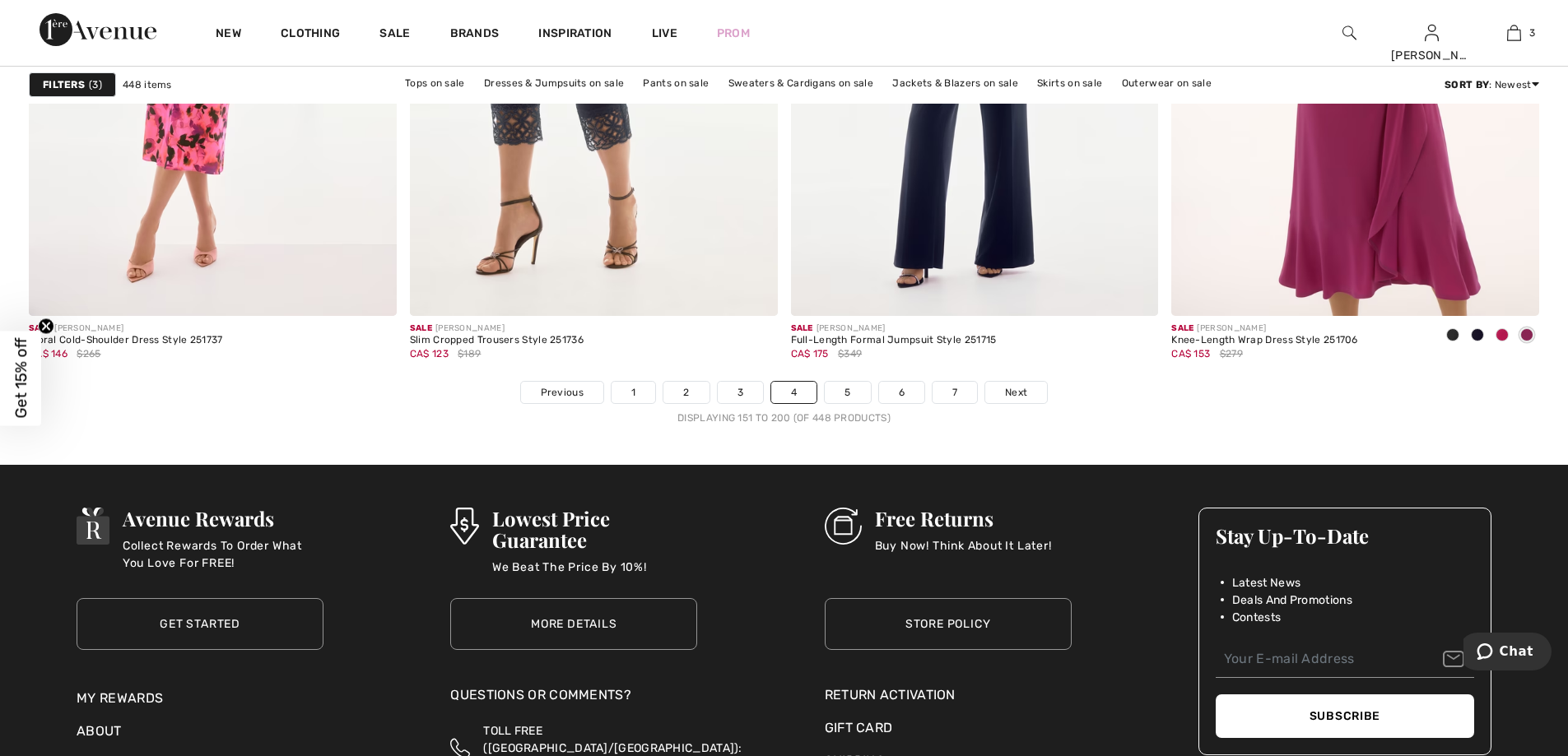
scroll to position [9545, 0]
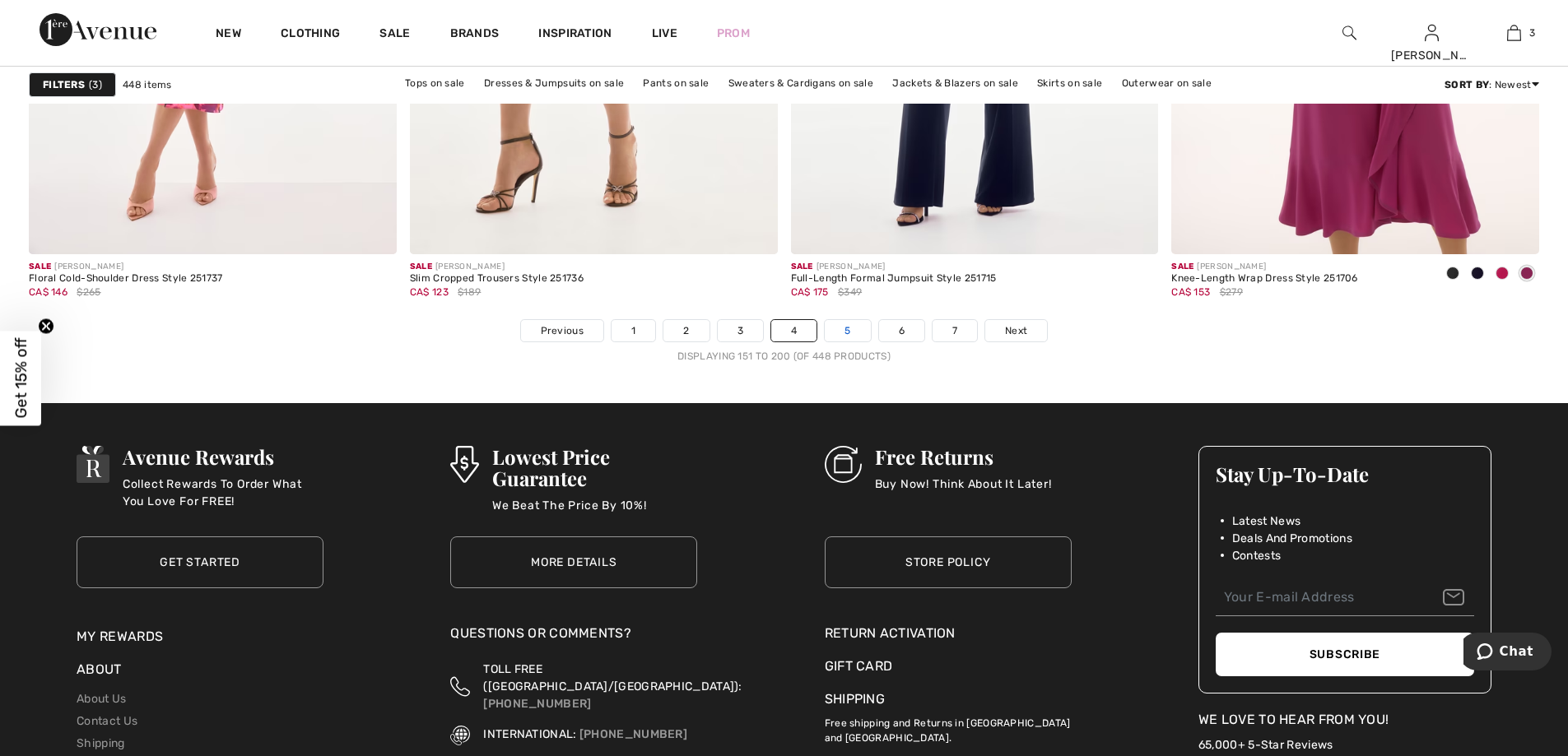
click at [846, 338] on link "5" at bounding box center [848, 330] width 45 height 21
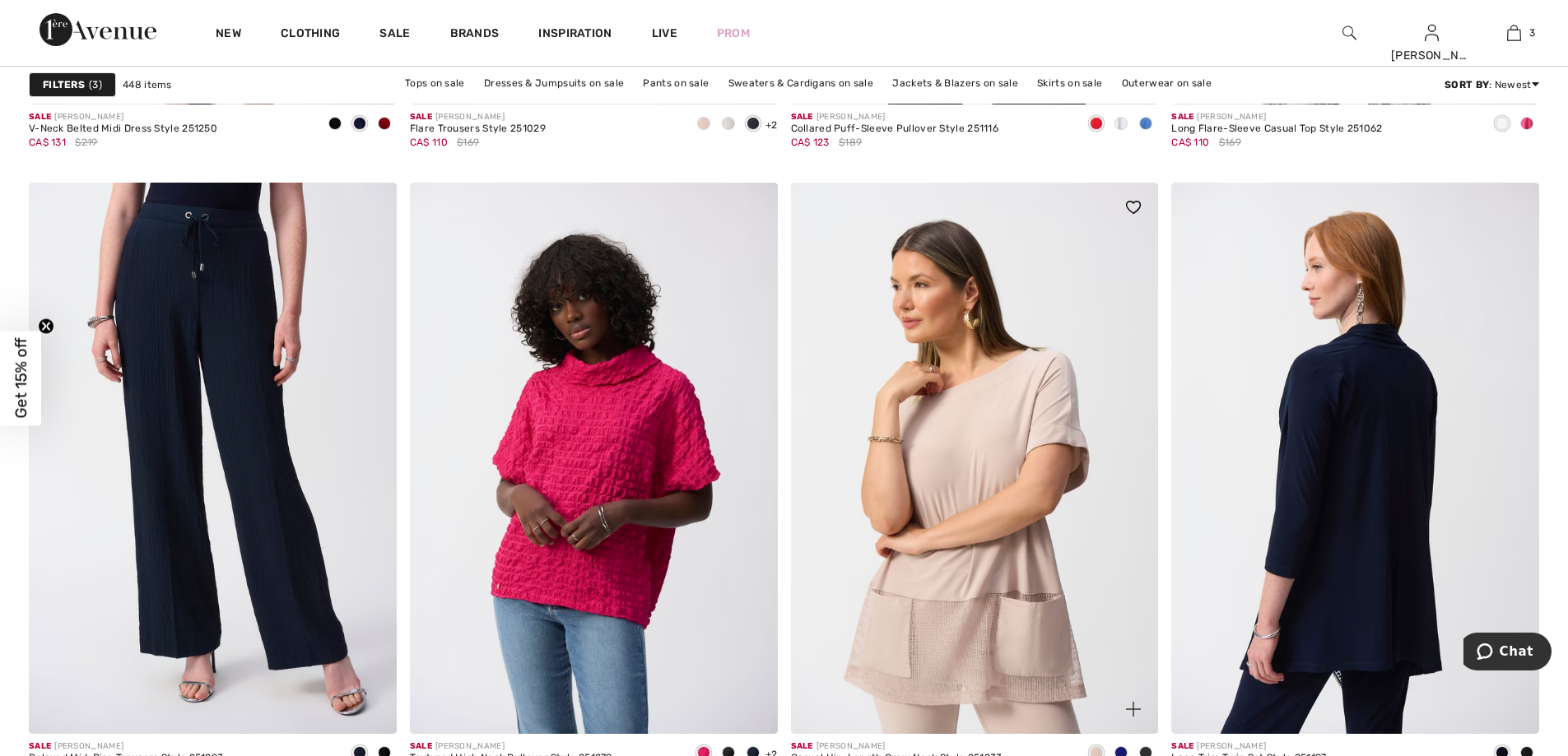
scroll to position [3539, 0]
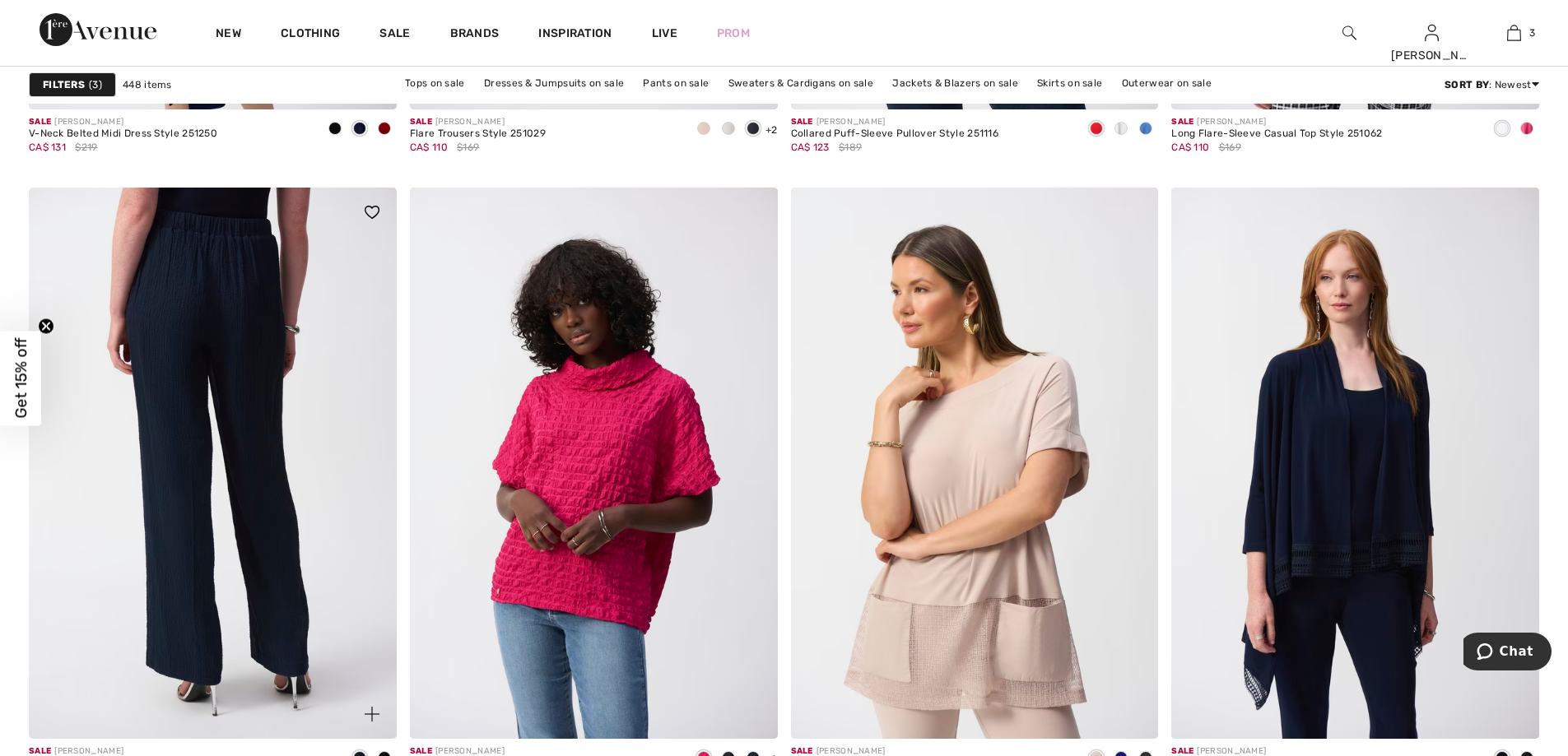
click at [214, 306] on img at bounding box center [212, 463] width 368 height 552
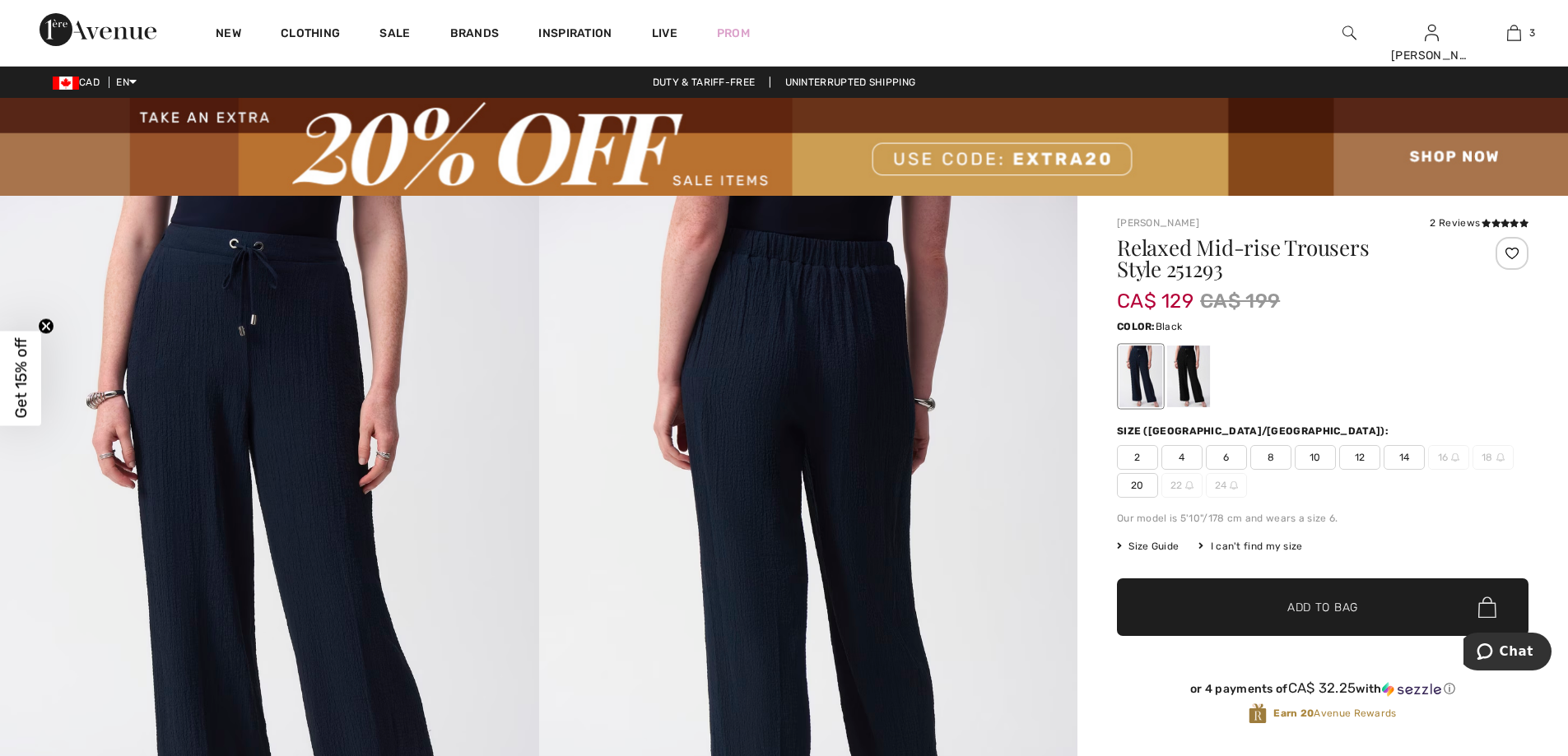
click at [1185, 382] on div at bounding box center [1189, 376] width 43 height 61
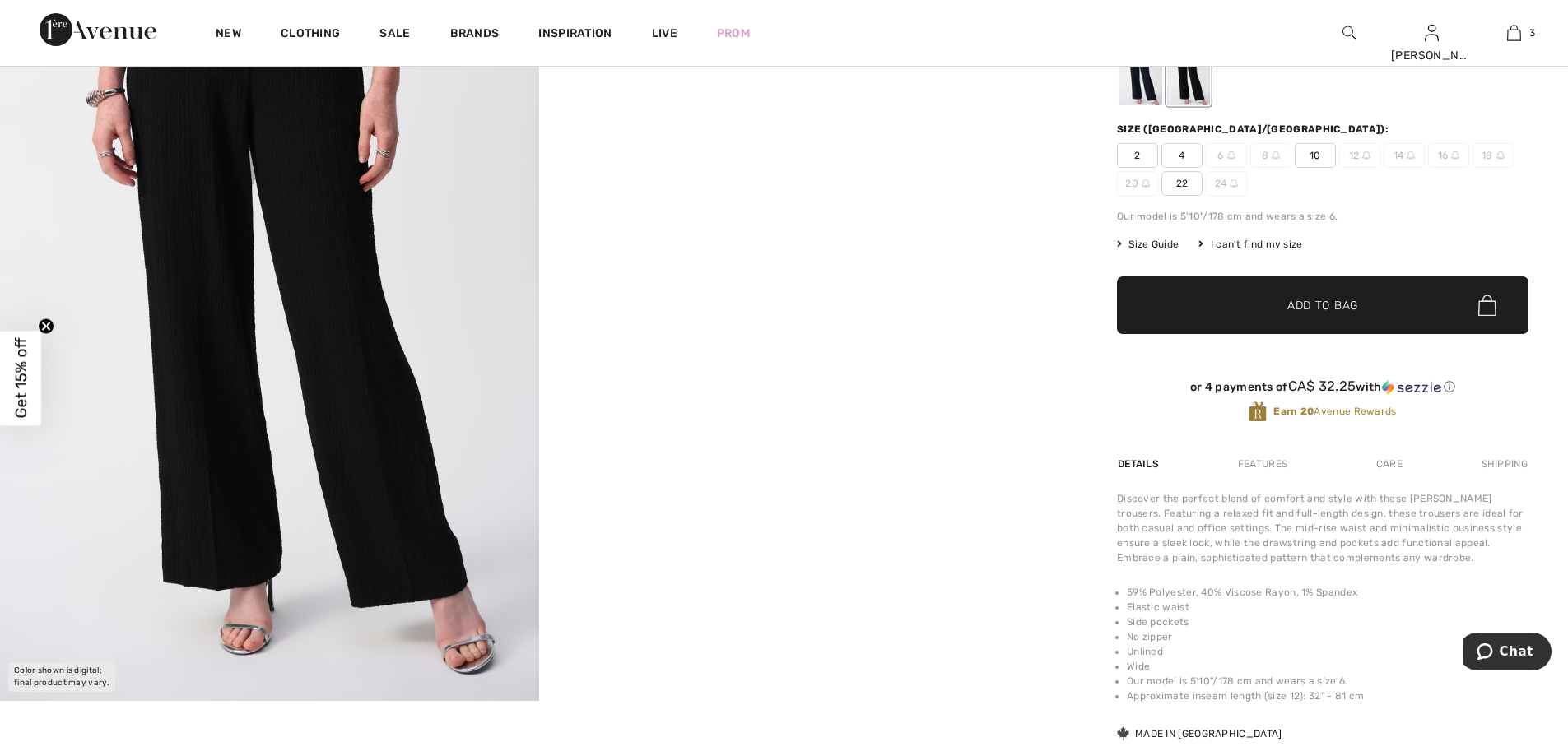
scroll to position [329, 0]
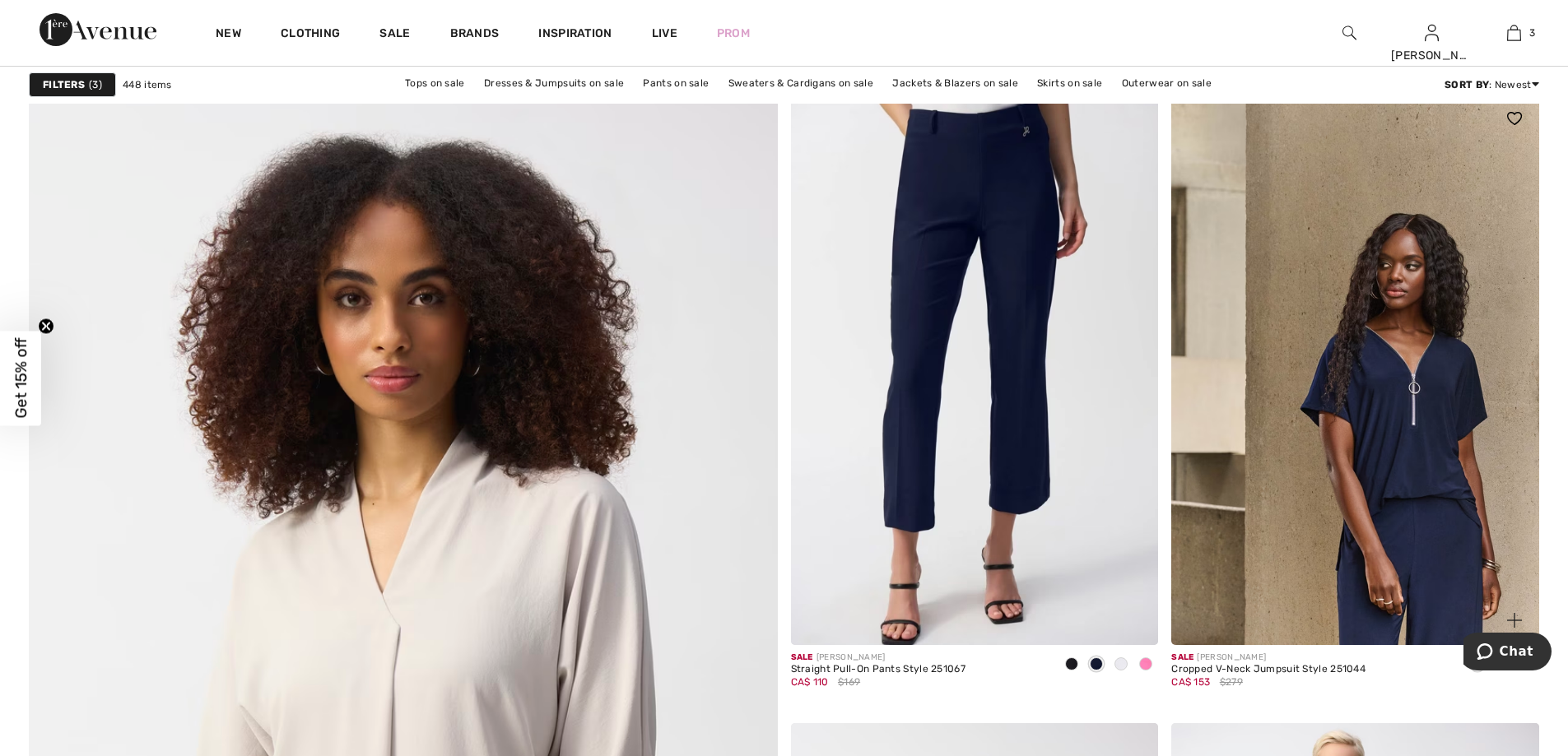
scroll to position [5184, 0]
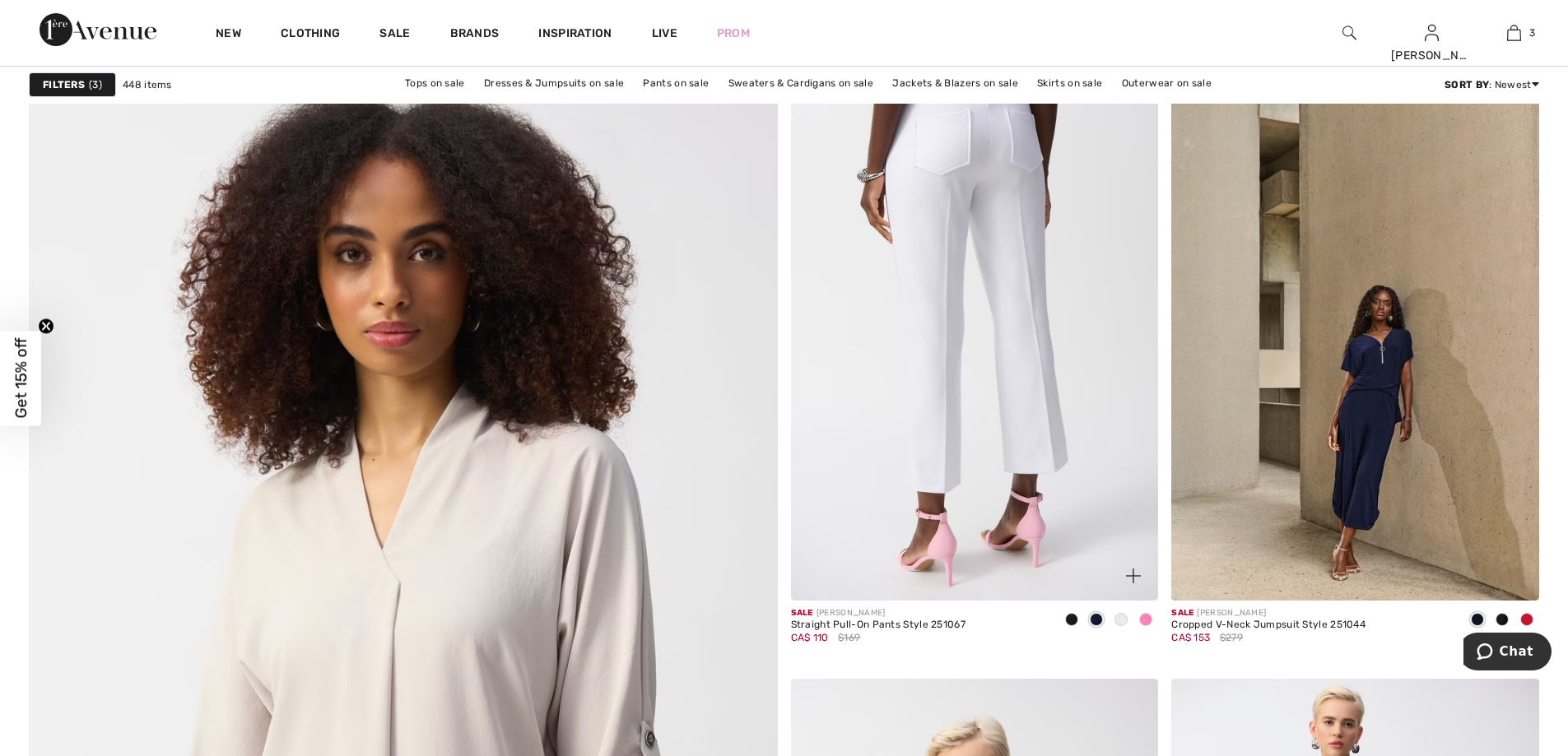
click at [924, 373] on img at bounding box center [974, 325] width 368 height 552
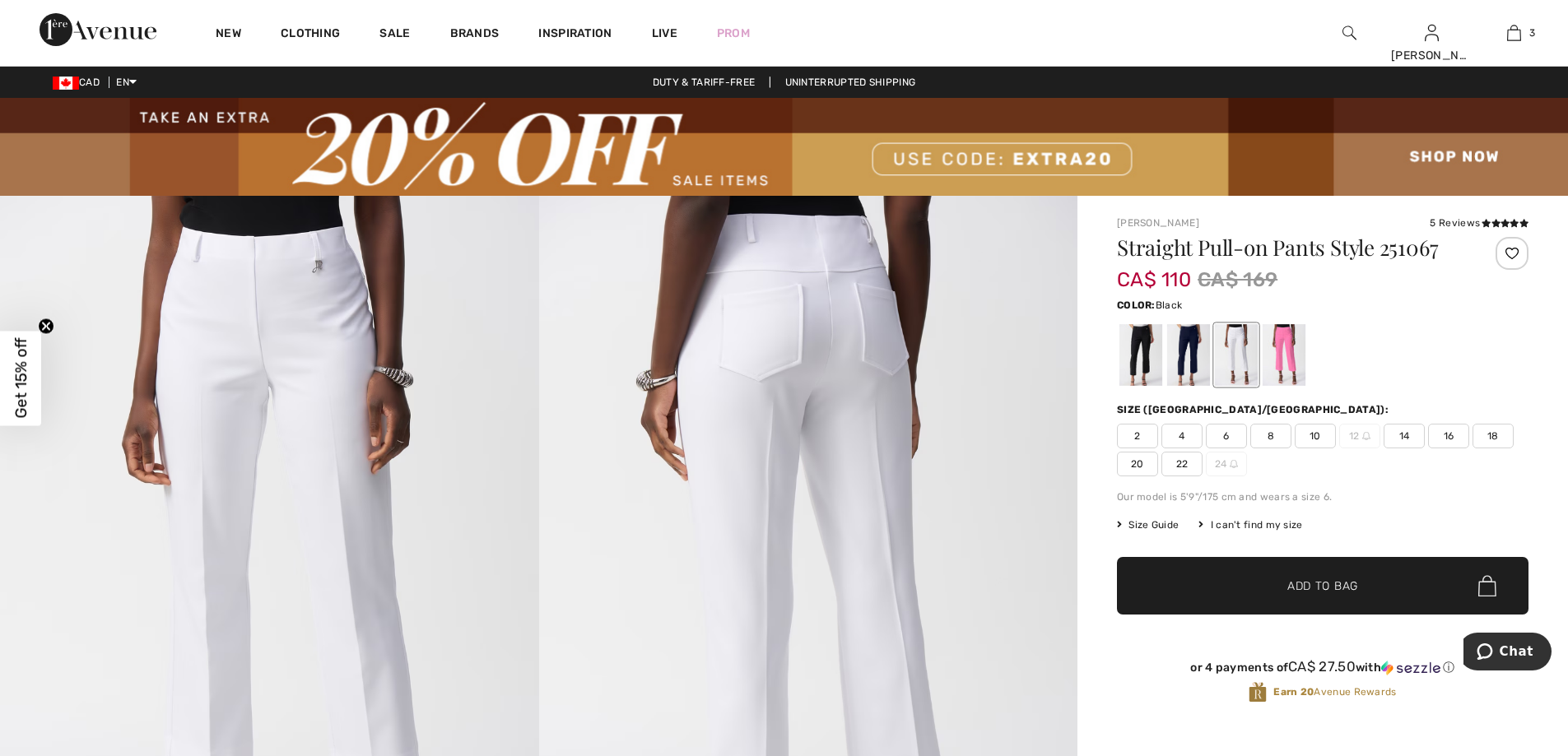
click at [1136, 368] on div at bounding box center [1141, 355] width 43 height 61
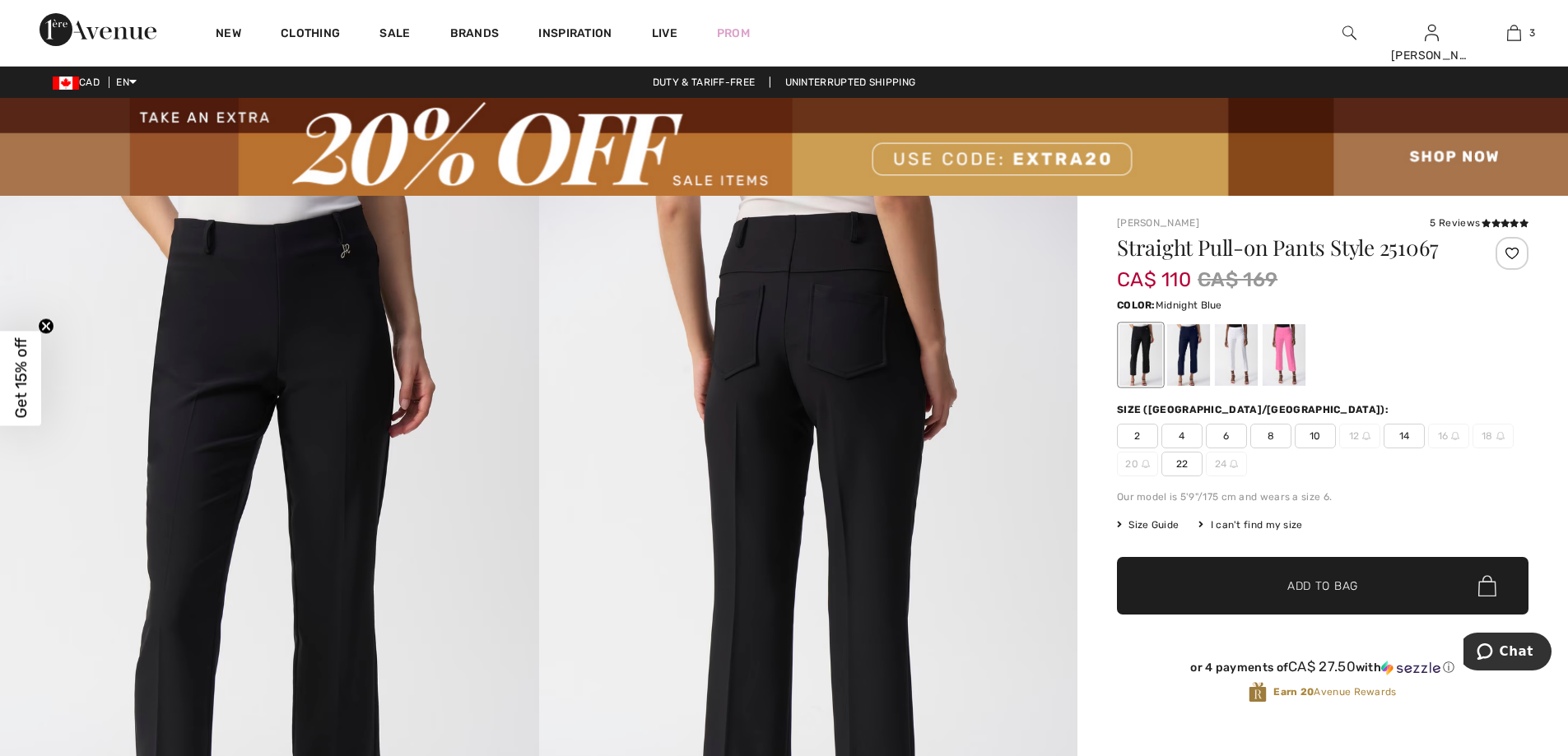
click at [1179, 372] on div at bounding box center [1189, 355] width 43 height 61
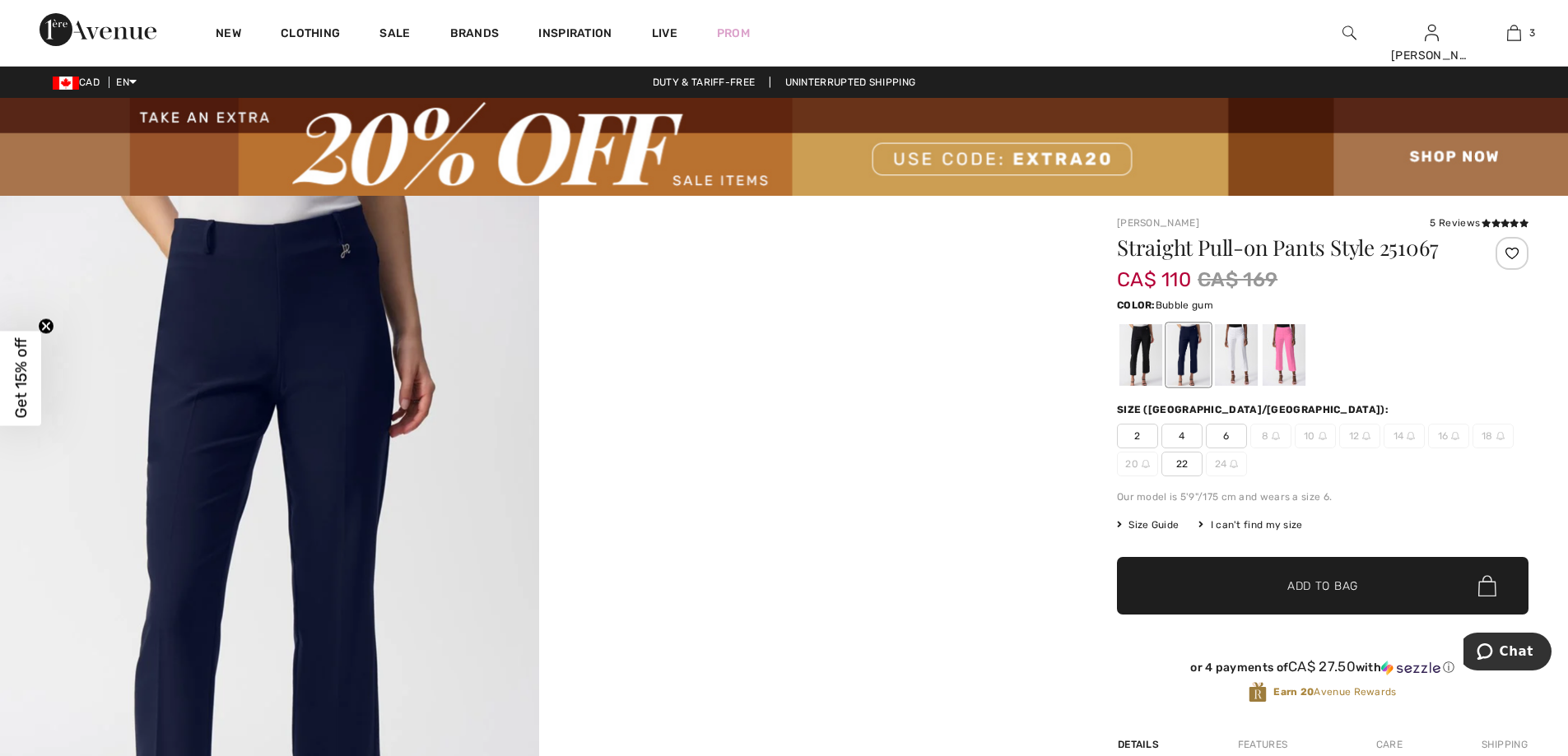
click at [1280, 367] on div at bounding box center [1284, 355] width 43 height 61
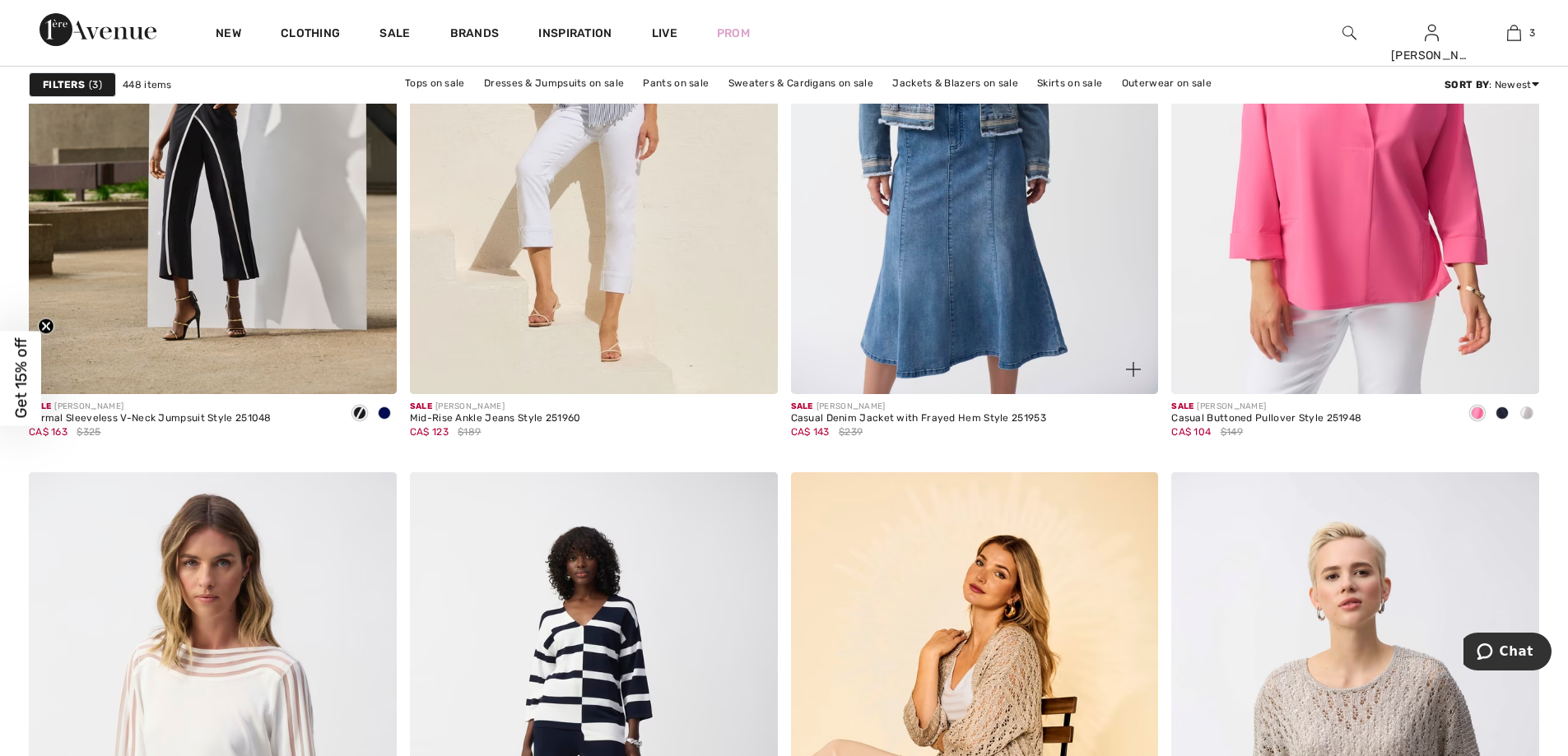
scroll to position [7982, 0]
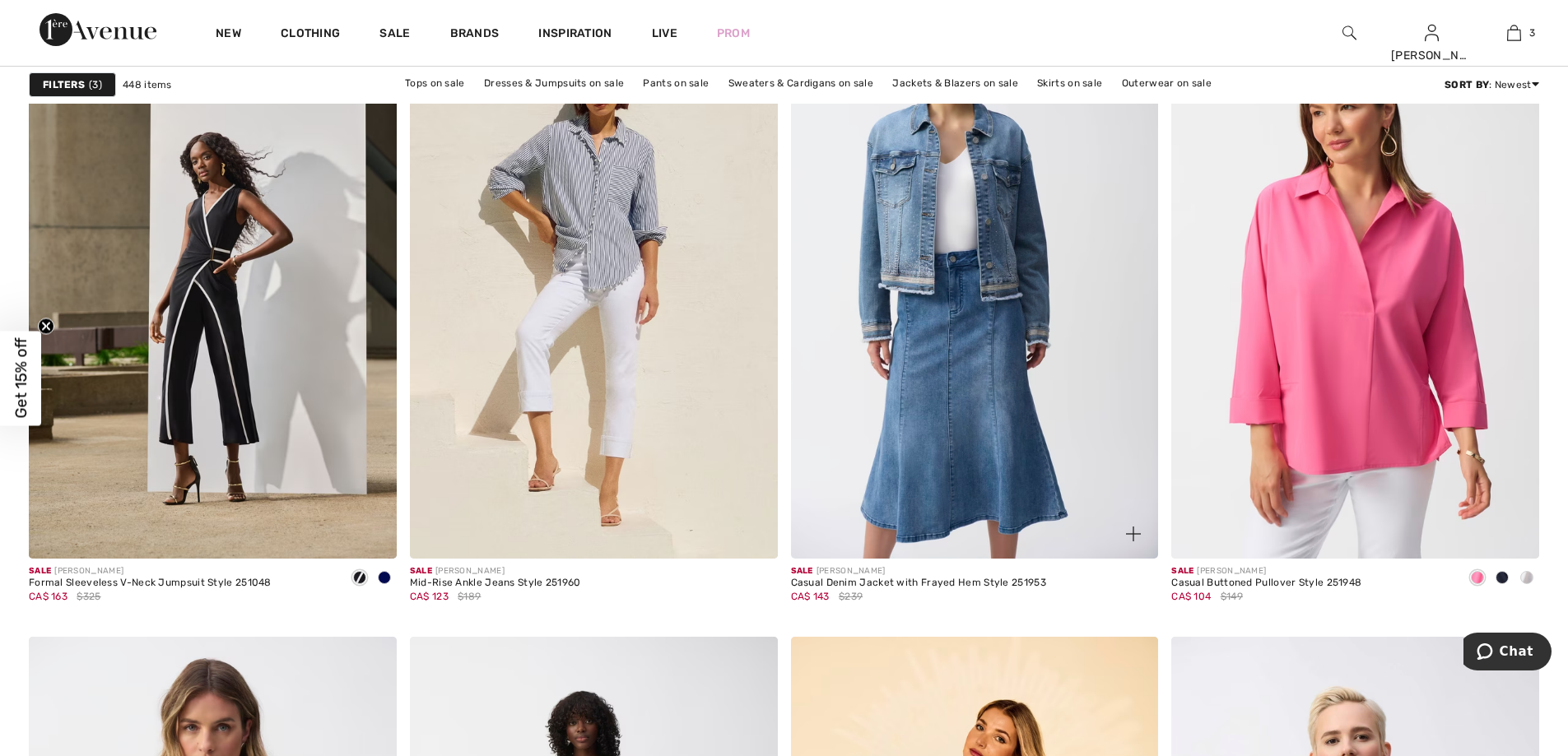
click at [1004, 254] on img at bounding box center [974, 283] width 368 height 552
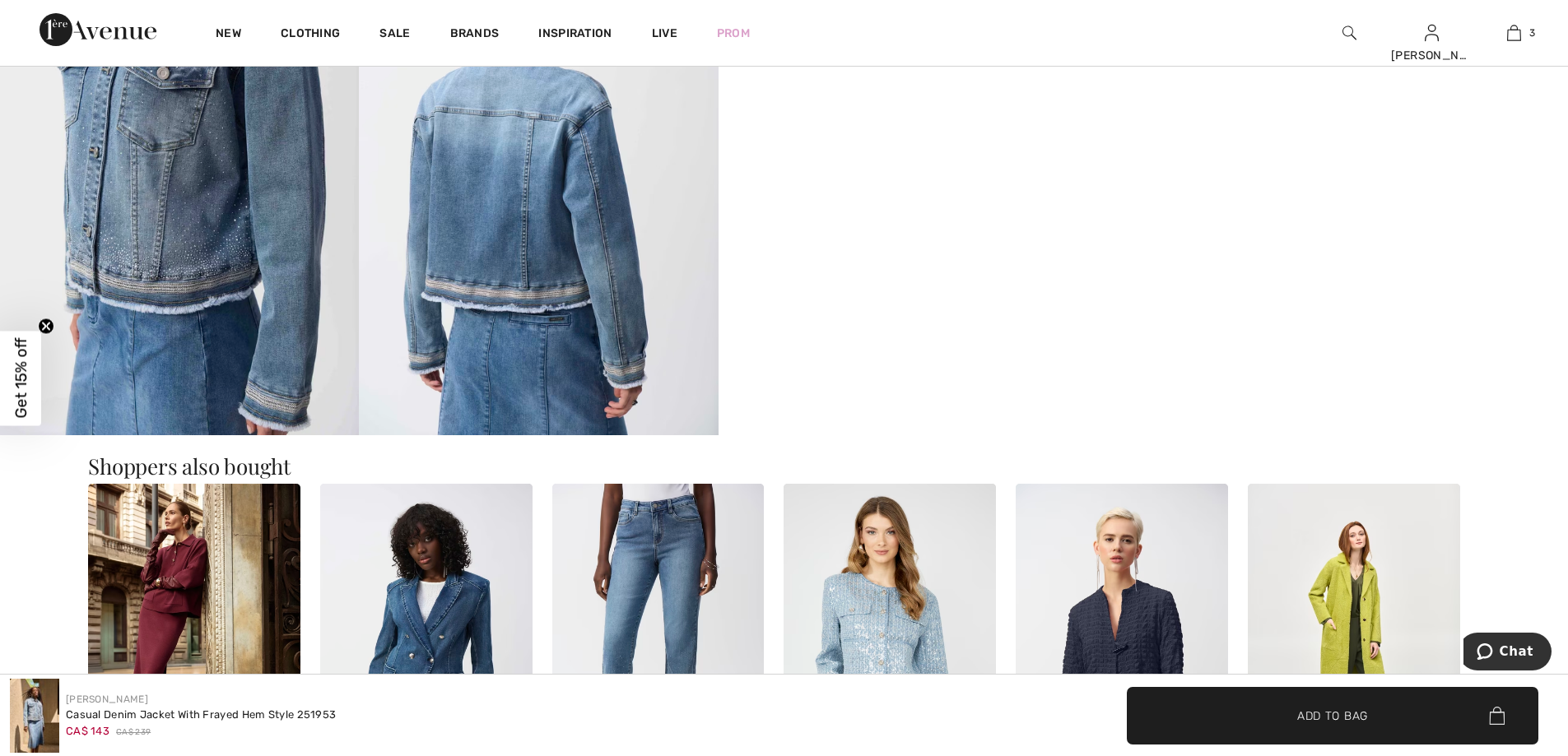
scroll to position [1646, 0]
click at [503, 299] on img at bounding box center [538, 166] width 359 height 538
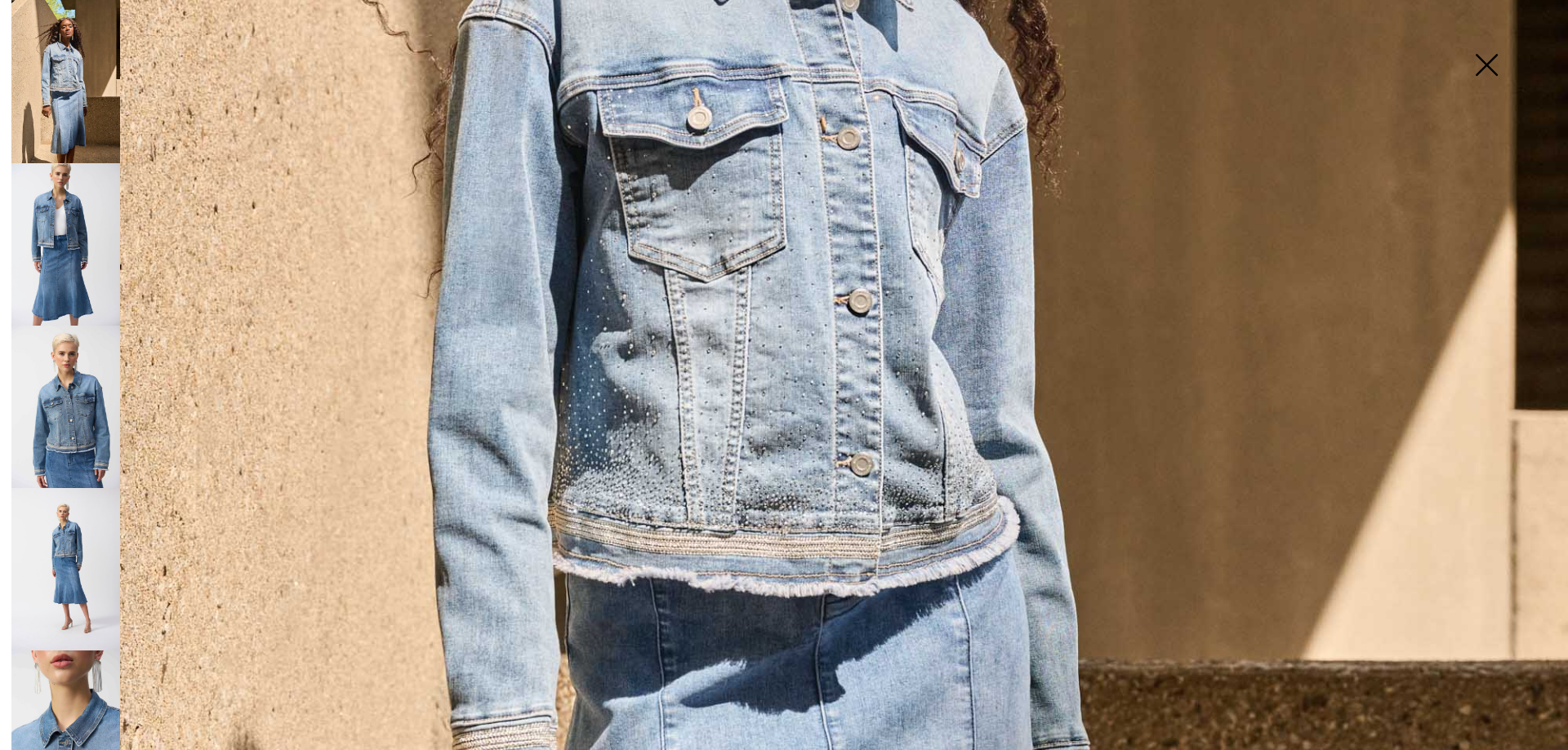
scroll to position [735, 0]
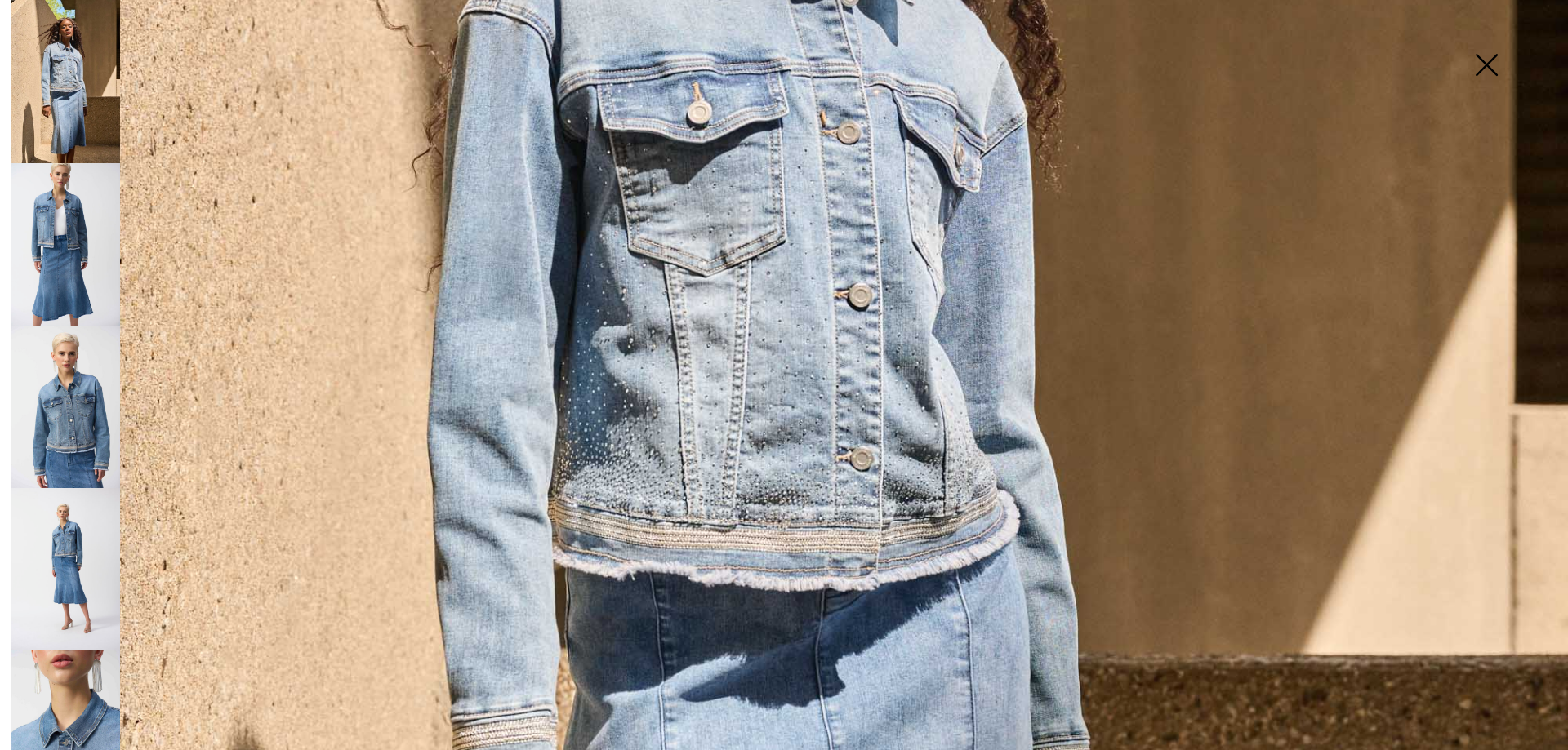
click at [90, 433] on img at bounding box center [66, 406] width 108 height 163
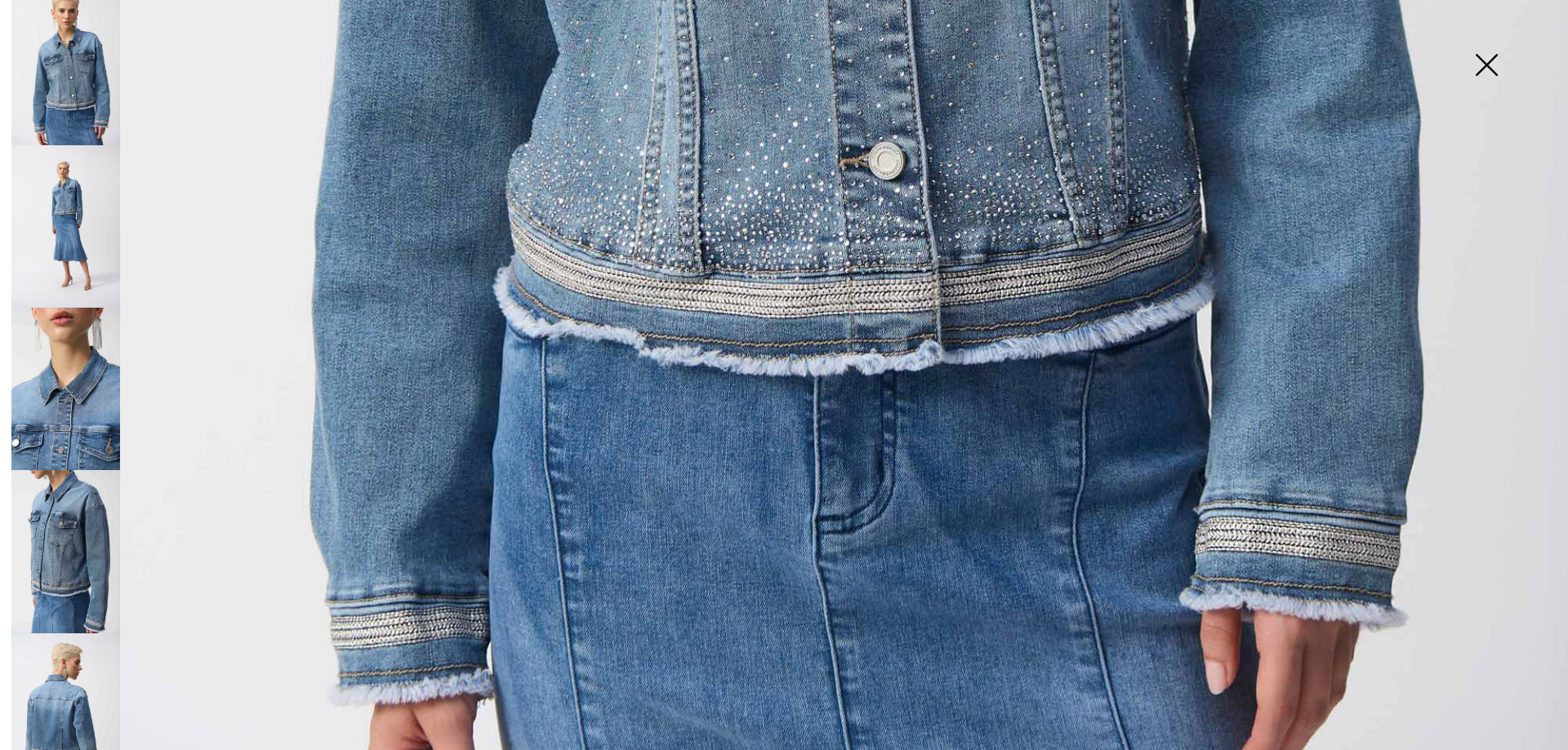
scroll to position [345, 0]
click at [66, 699] on img at bounding box center [66, 712] width 108 height 163
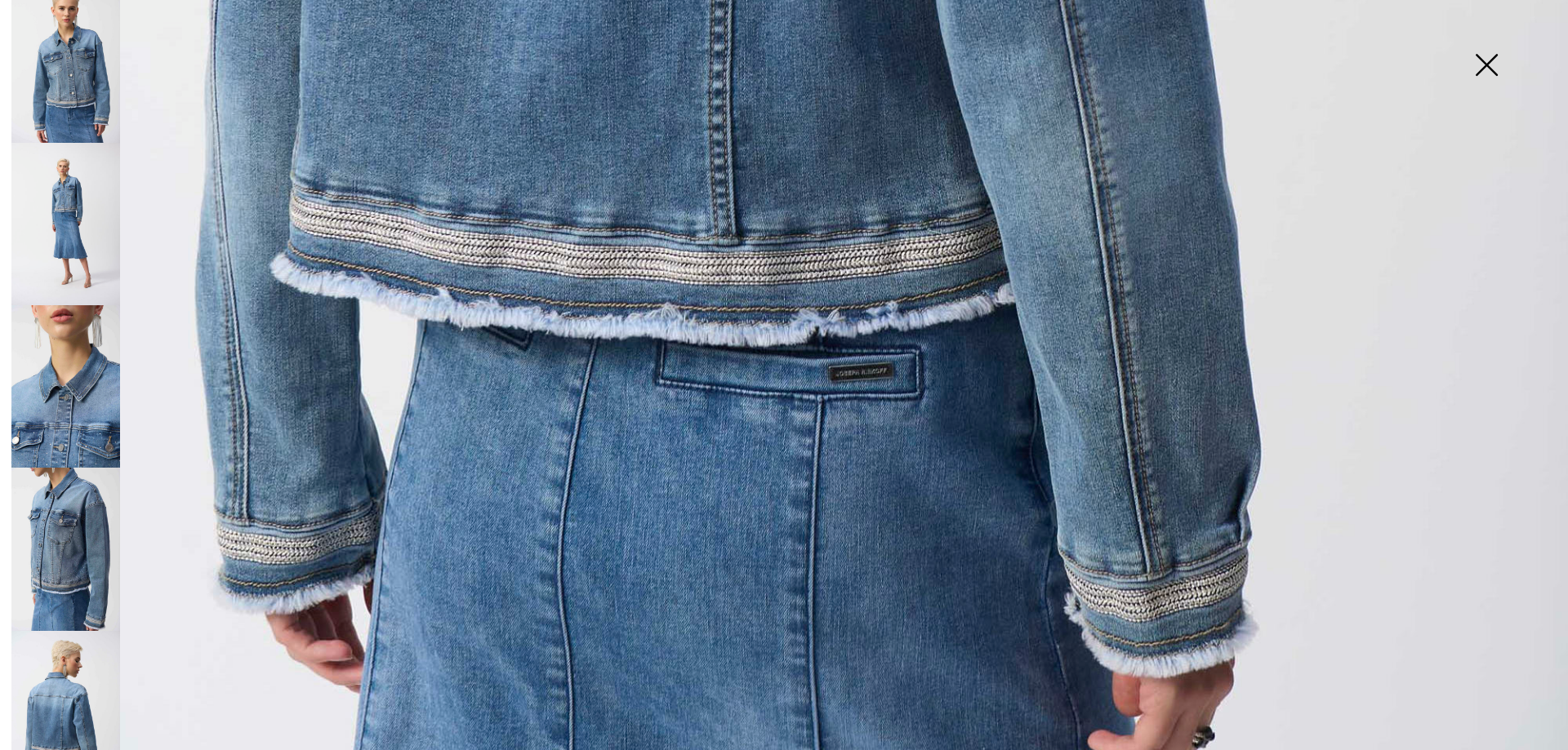
click at [1473, 63] on img at bounding box center [1486, 66] width 82 height 84
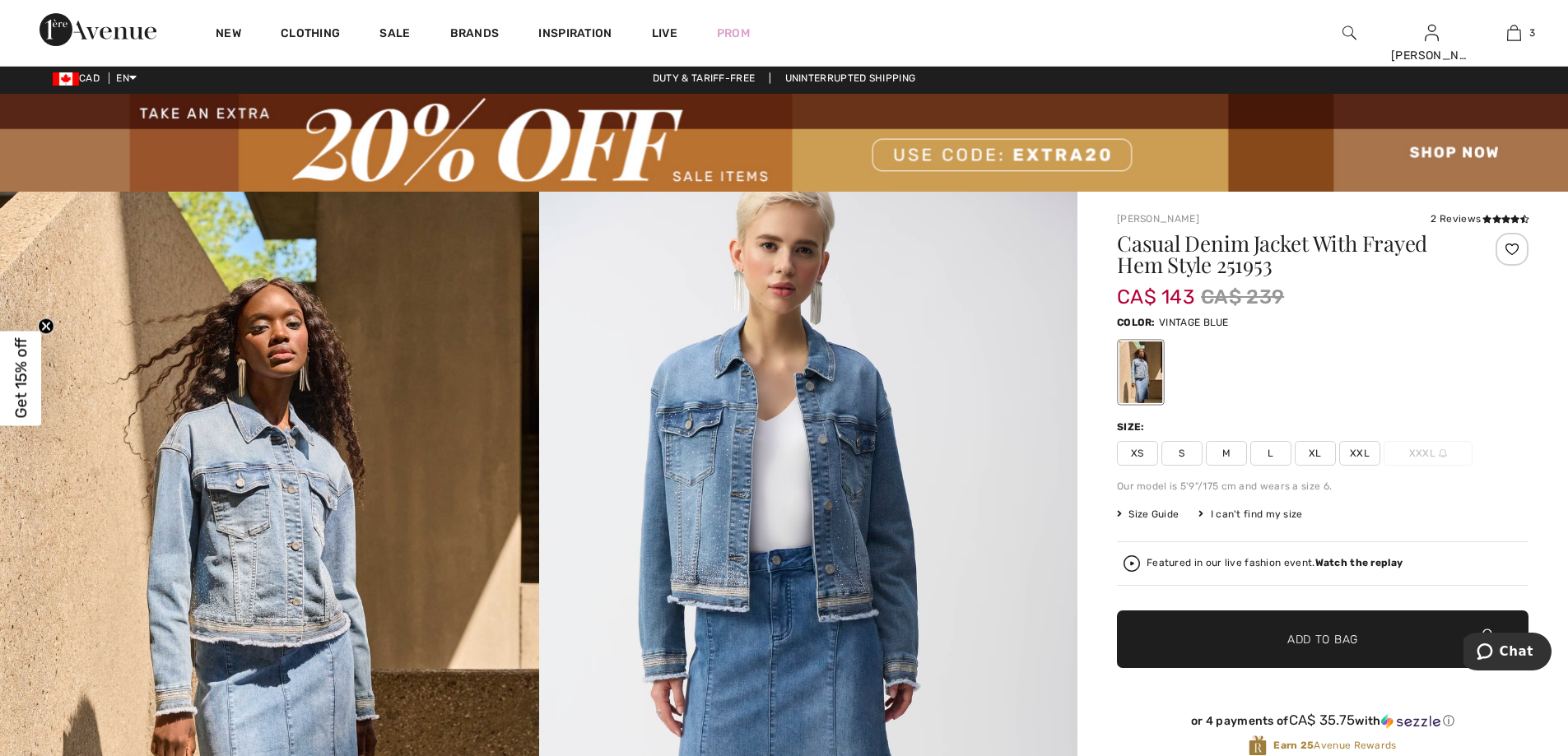
scroll to position [0, 0]
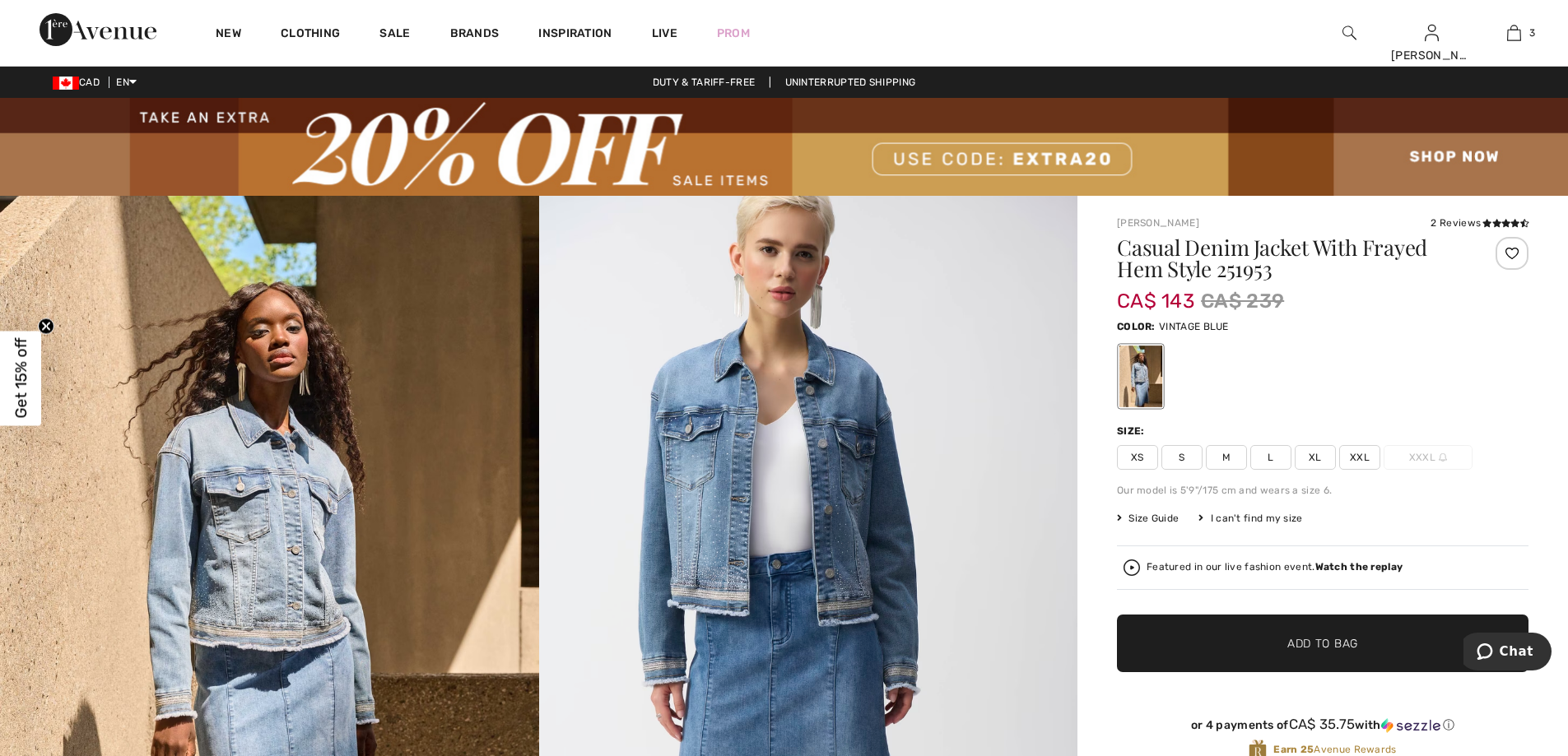
click at [1490, 217] on span at bounding box center [1504, 223] width 48 height 12
click at [1505, 225] on icon at bounding box center [1506, 223] width 9 height 8
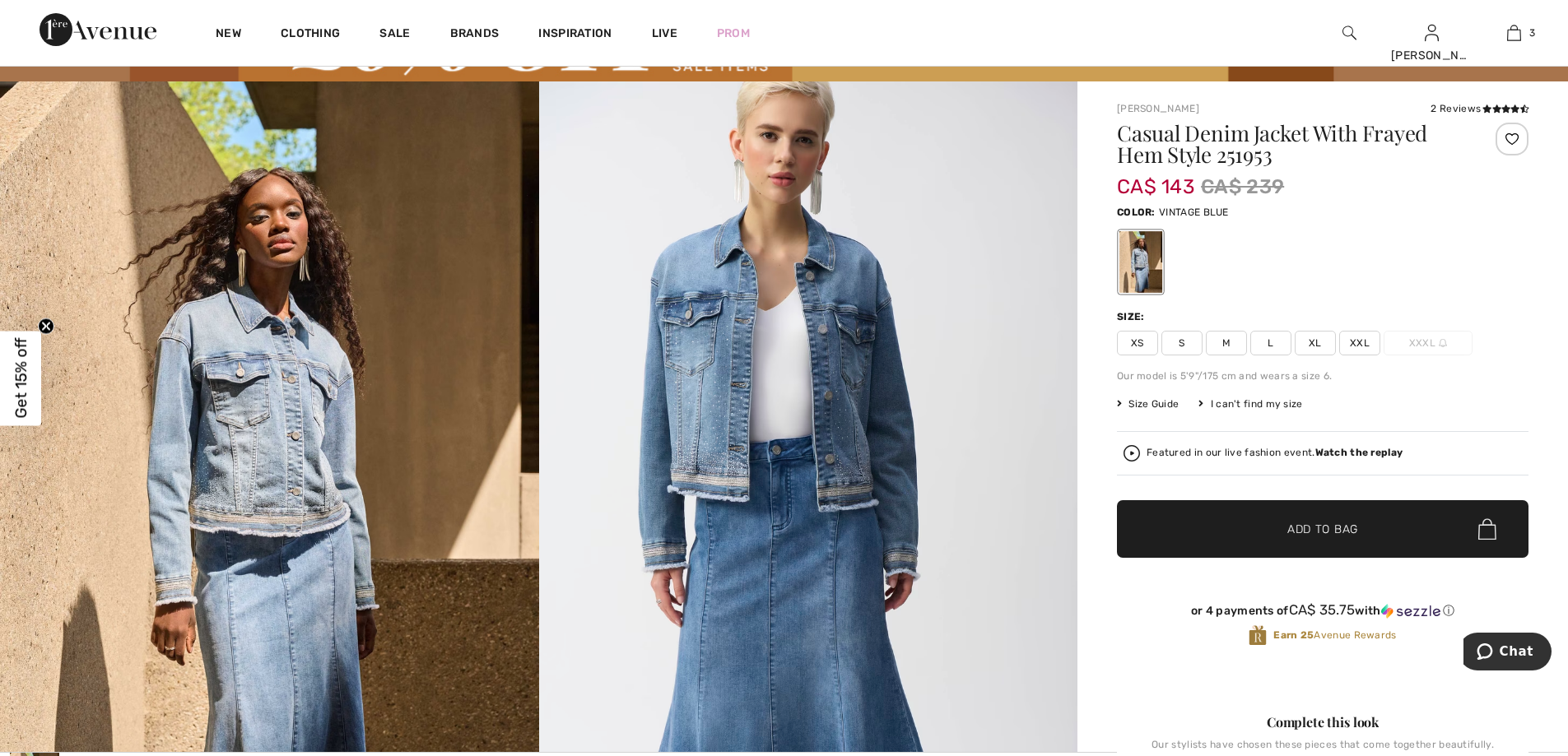
scroll to position [96, 0]
